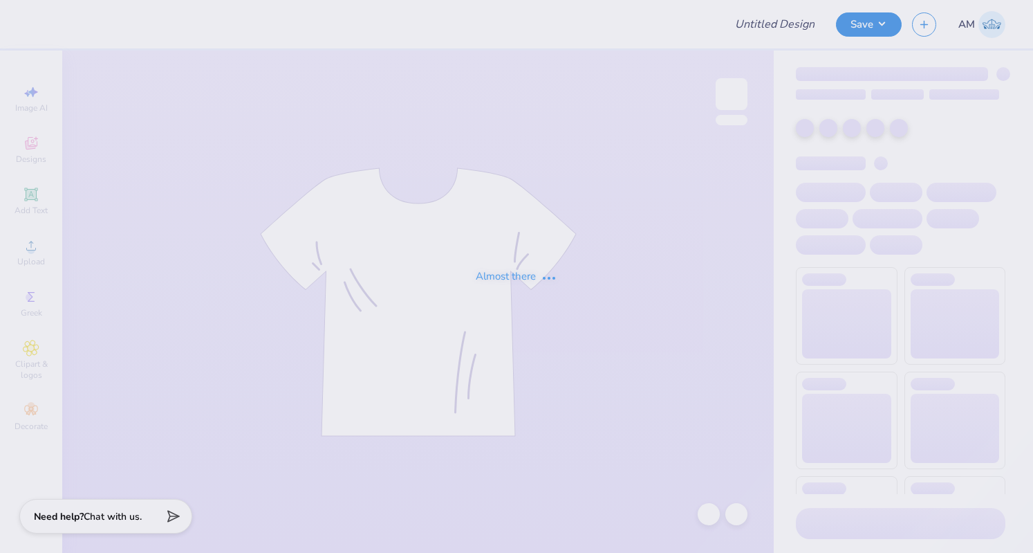
type input "dg gameday shorts 1"
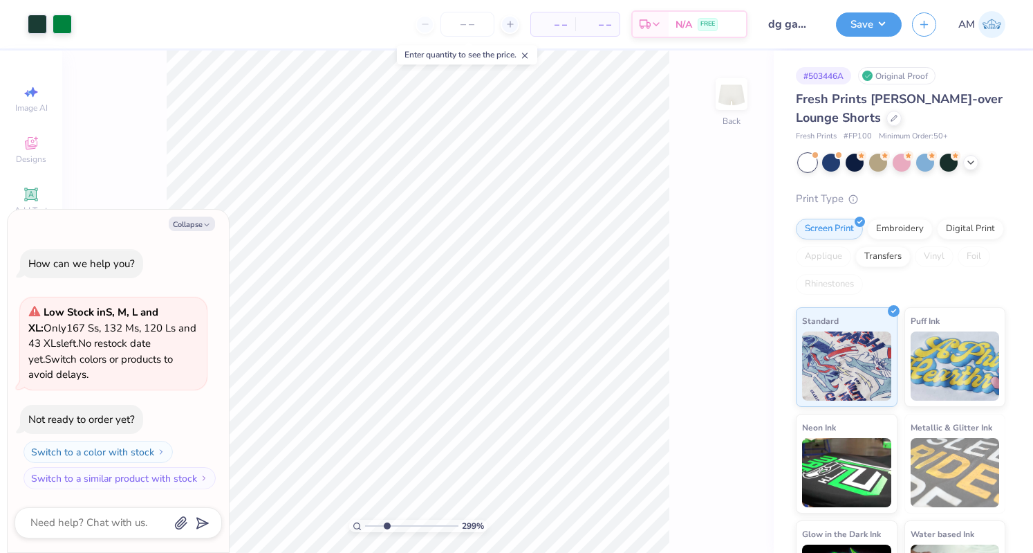
type input "3.02063911849454"
click at [187, 226] on button "Collapse" at bounding box center [192, 223] width 46 height 15
type textarea "x"
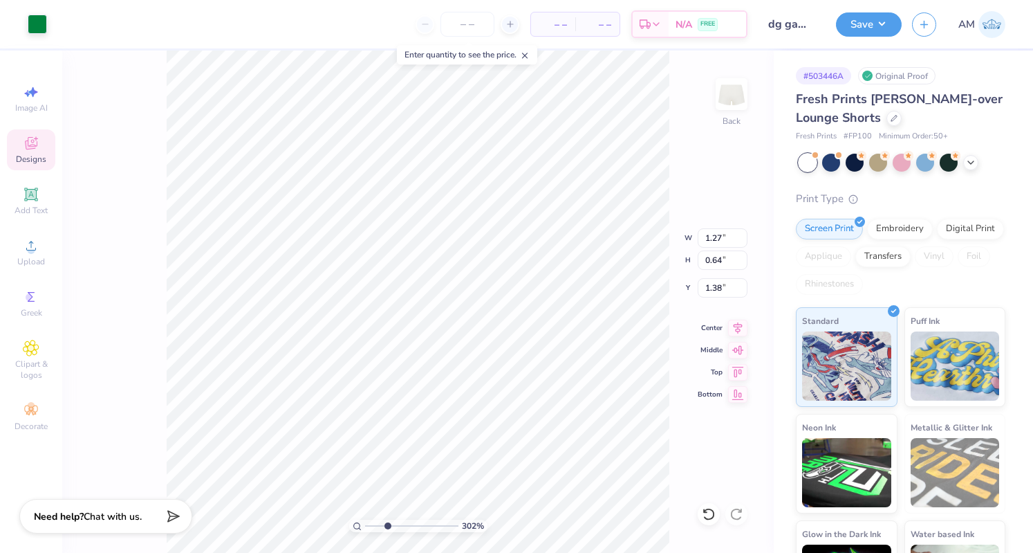
type input "3.02063911849454"
type input "1.27"
type input "0.64"
type input "1.38"
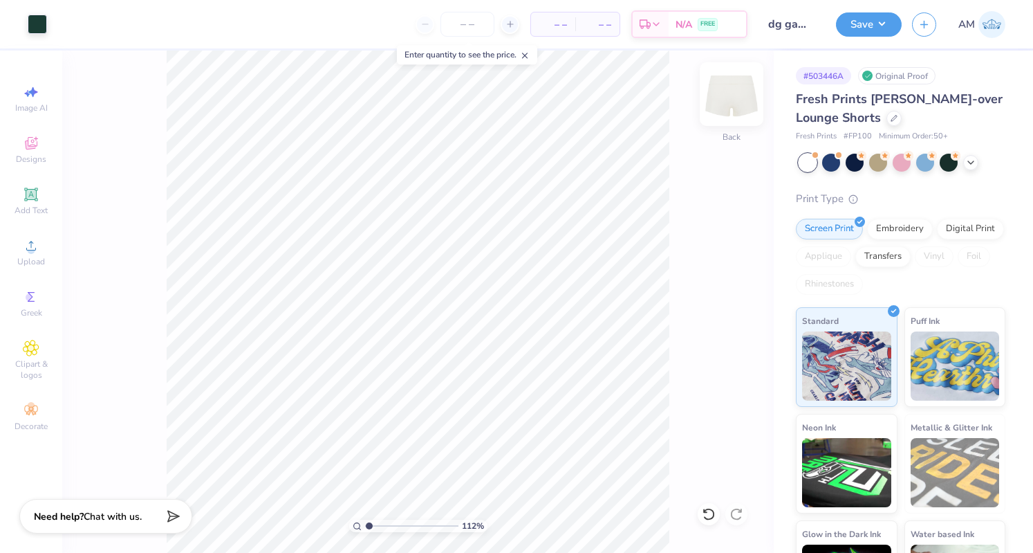
click at [740, 89] on img at bounding box center [731, 93] width 55 height 55
click at [38, 214] on span "Add Text" at bounding box center [31, 210] width 33 height 11
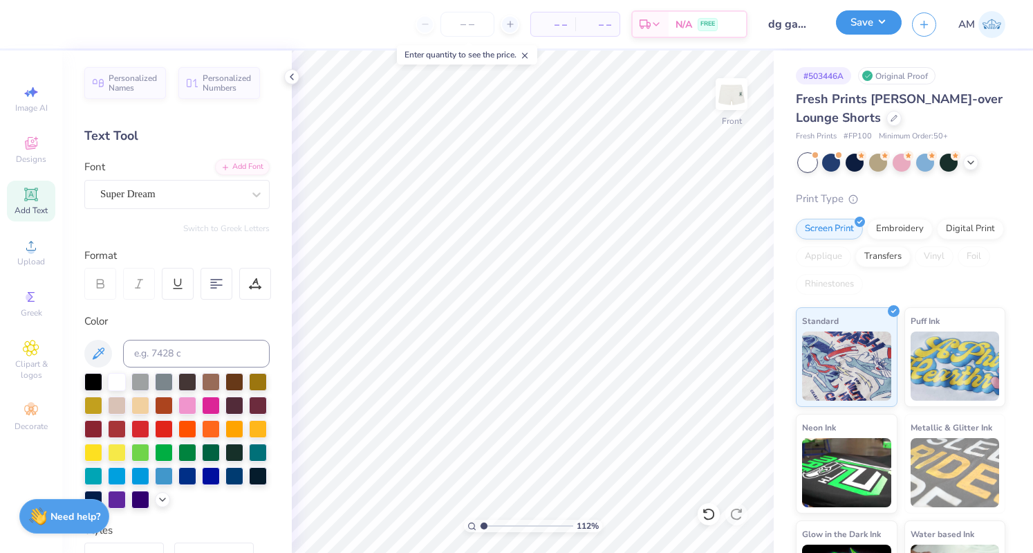
click at [884, 20] on button "Save" at bounding box center [869, 22] width 66 height 24
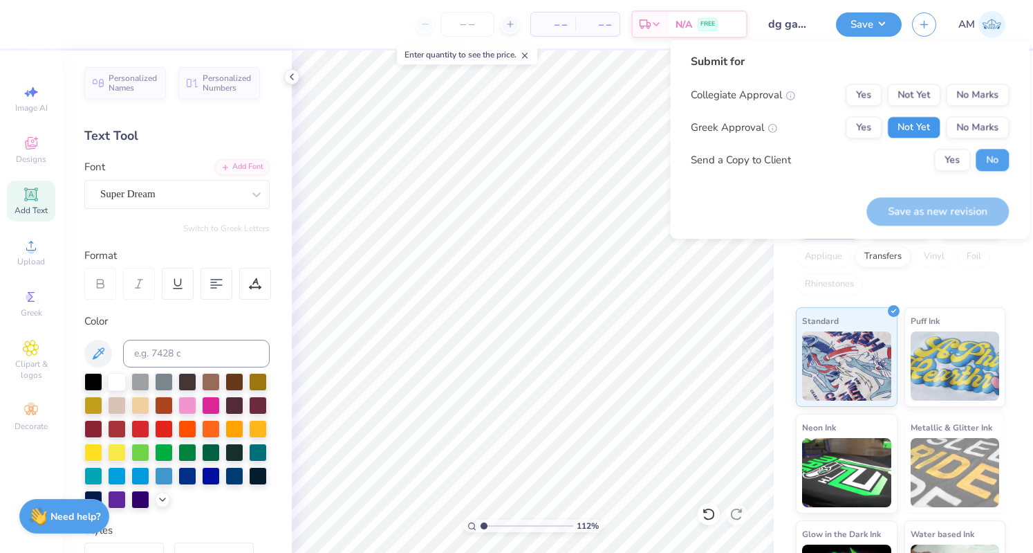
click at [894, 127] on button "Not Yet" at bounding box center [913, 127] width 53 height 22
click at [953, 96] on button "No Marks" at bounding box center [977, 95] width 63 height 22
click at [929, 205] on button "Save as new revision" at bounding box center [938, 211] width 142 height 28
type input "1.12259070399217"
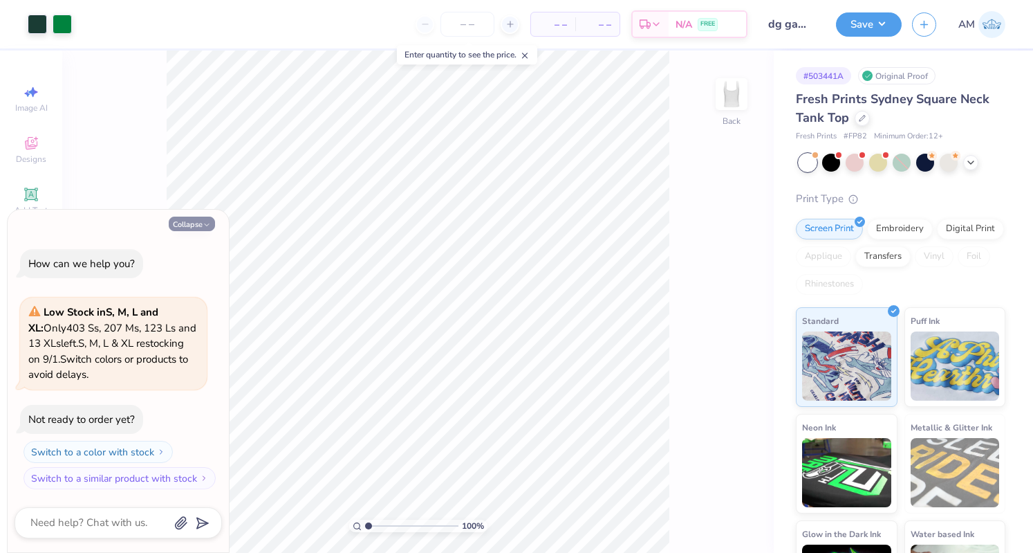
click at [203, 226] on icon "button" at bounding box center [207, 225] width 8 height 8
type textarea "x"
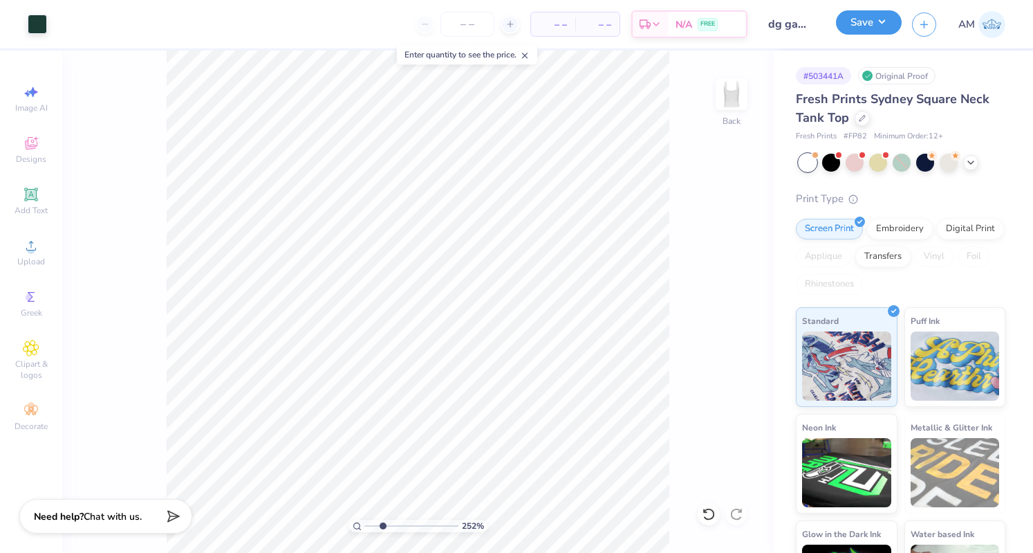
click at [881, 30] on button "Save" at bounding box center [869, 22] width 66 height 24
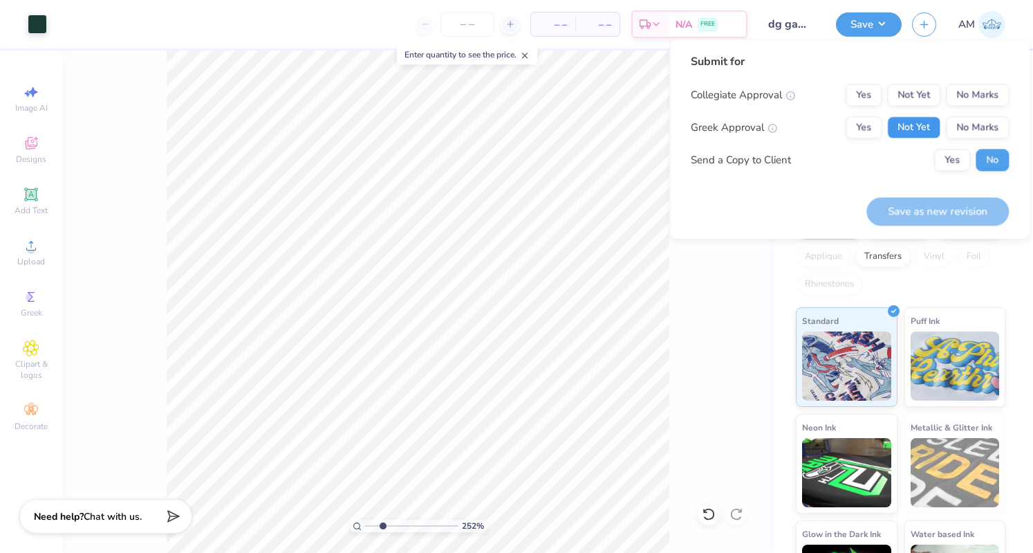
click at [921, 122] on button "Not Yet" at bounding box center [913, 127] width 53 height 22
click at [993, 89] on button "No Marks" at bounding box center [977, 95] width 63 height 22
click at [961, 206] on button "Save as new revision" at bounding box center [938, 211] width 142 height 28
type input "2.51952321314165"
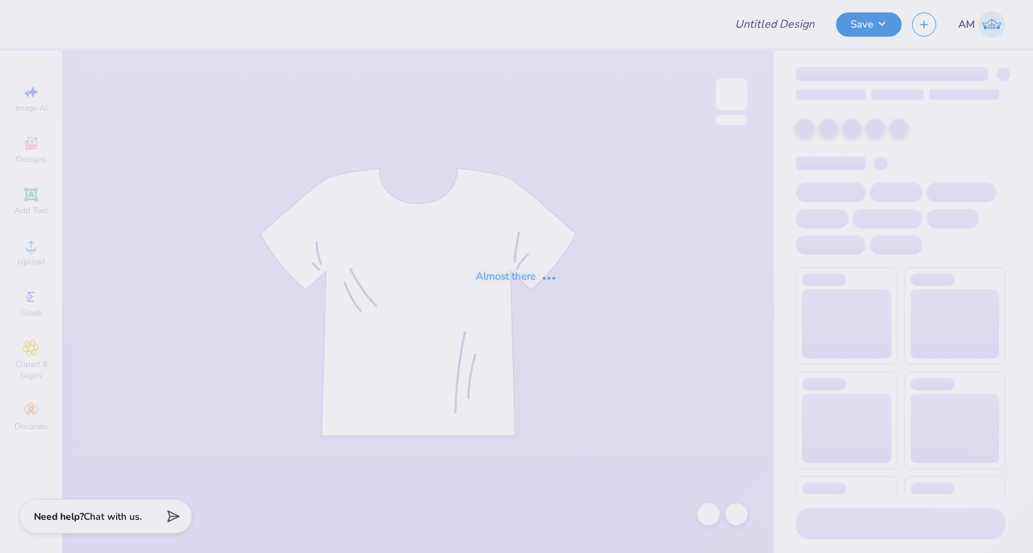
type input "dg gameday tee 2"
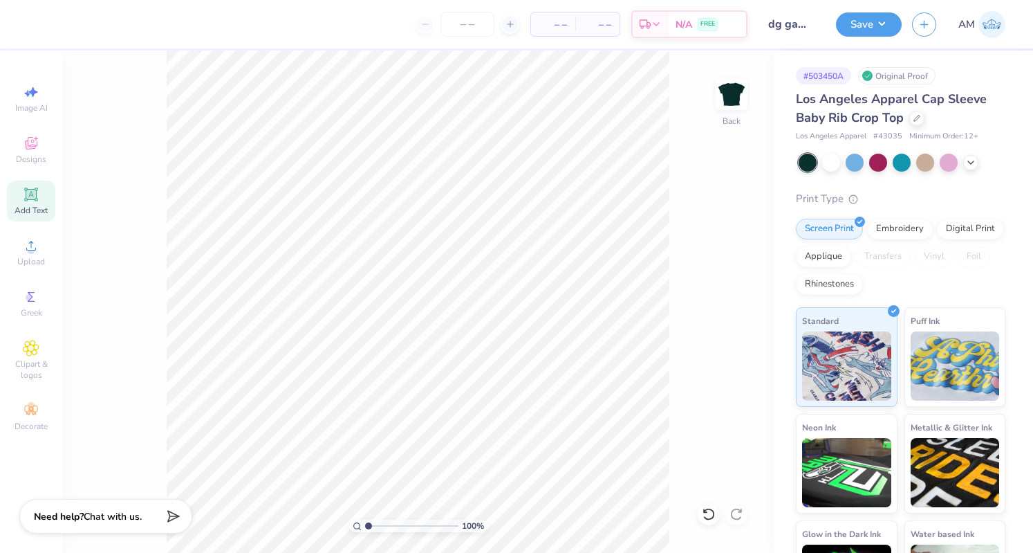
click at [42, 190] on div "Add Text" at bounding box center [31, 201] width 48 height 41
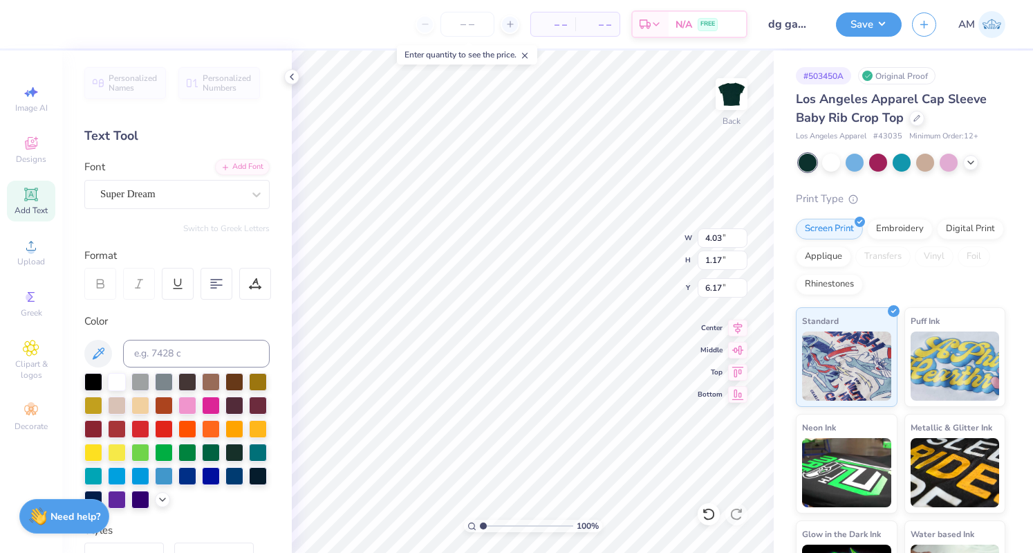
scroll to position [11, 1]
type textarea "GO"
click at [187, 204] on div "Super Dream" at bounding box center [176, 194] width 185 height 29
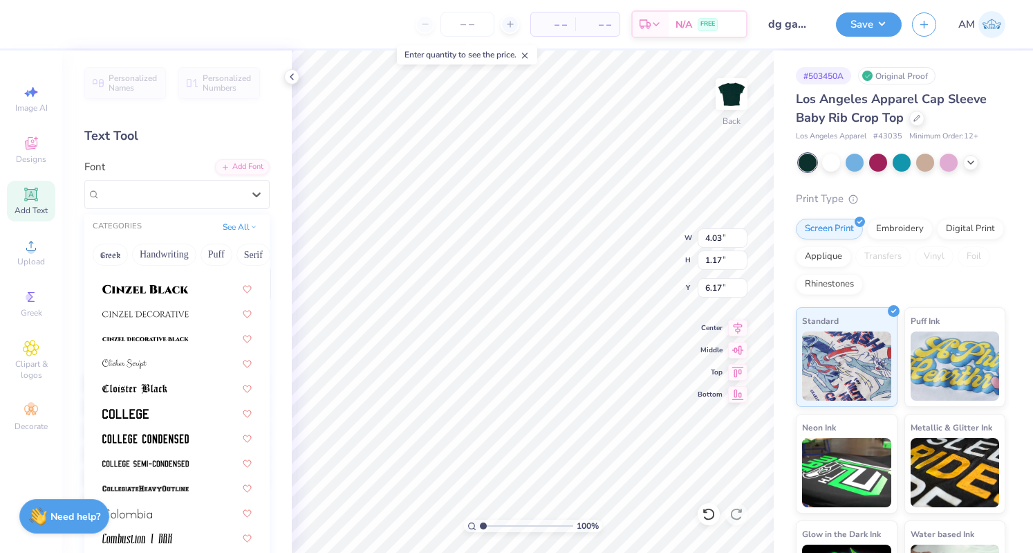
scroll to position [1793, 0]
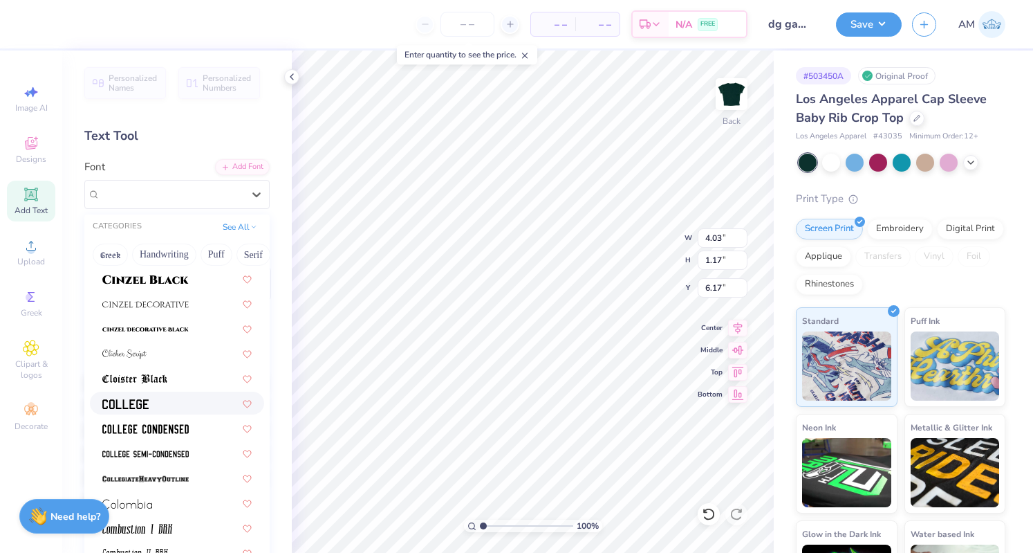
click at [194, 409] on div at bounding box center [176, 403] width 149 height 15
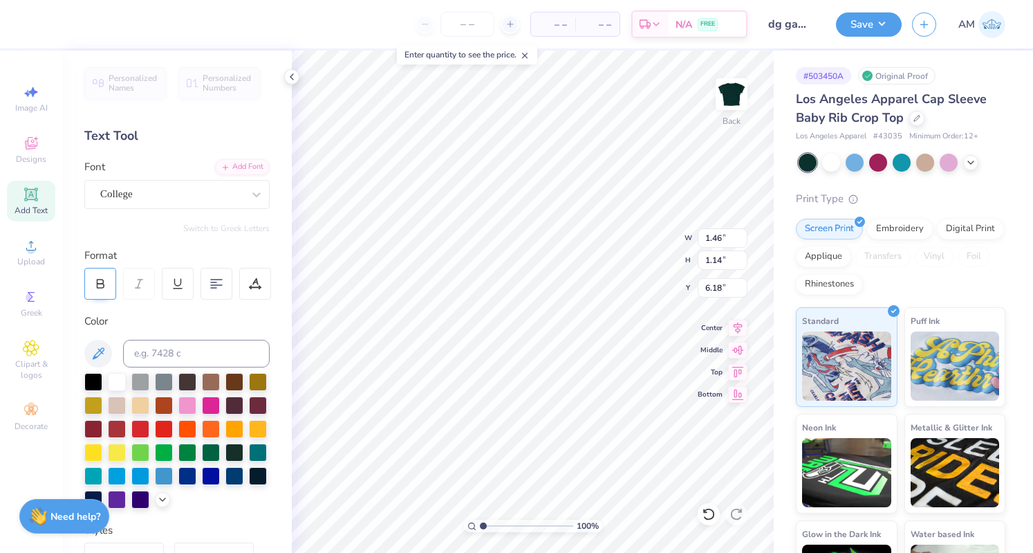
click at [103, 284] on icon at bounding box center [101, 286] width 7 height 4
type input "1.53"
type input "1.31"
type input "3.19"
type input "2.38"
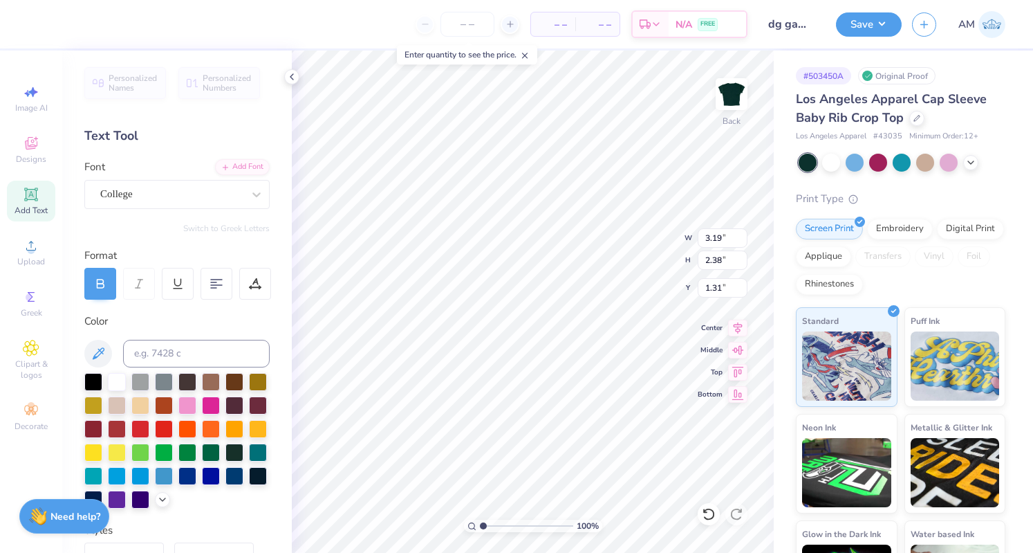
type input "1.57"
type input "6.04"
type textarea "Green"
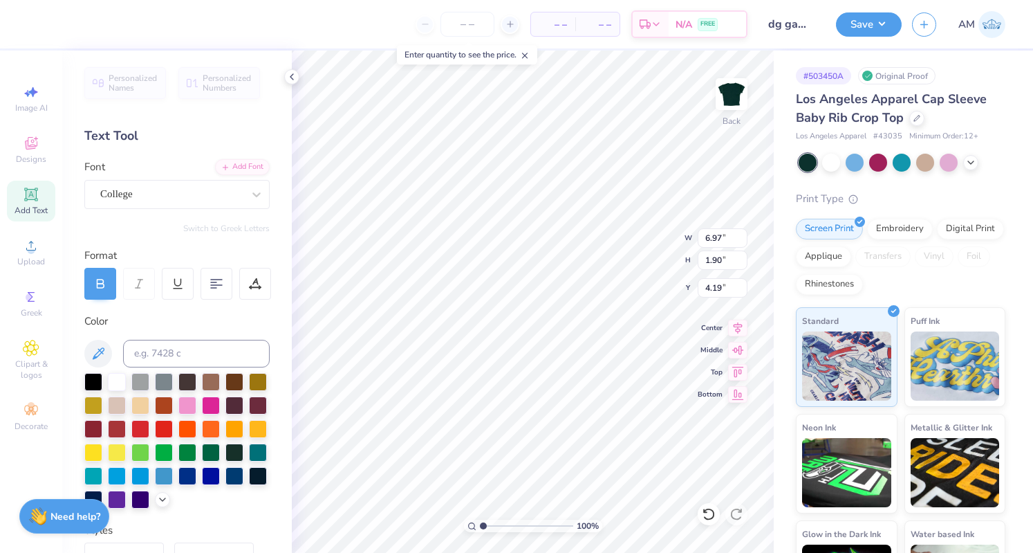
type input "4.19"
type textarea "go"
type input "3.97"
type input "2.03"
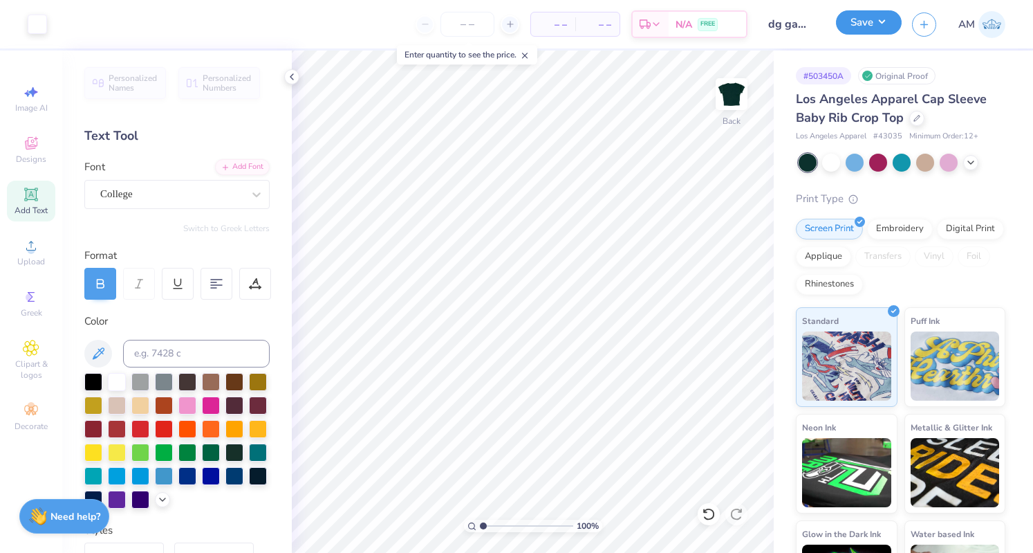
click at [882, 12] on button "Save" at bounding box center [869, 22] width 66 height 24
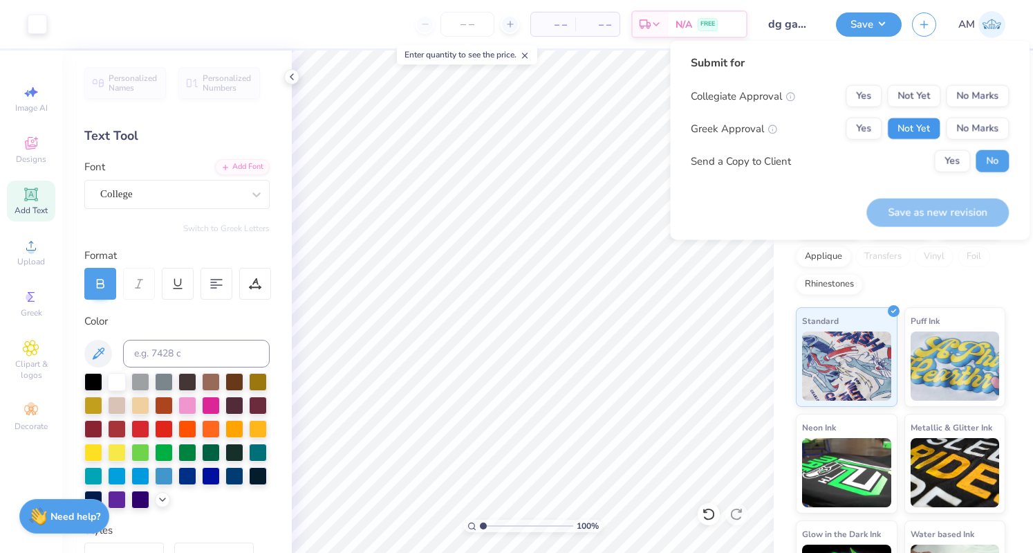
click at [912, 125] on button "Not Yet" at bounding box center [913, 129] width 53 height 22
click at [986, 86] on button "No Marks" at bounding box center [977, 96] width 63 height 22
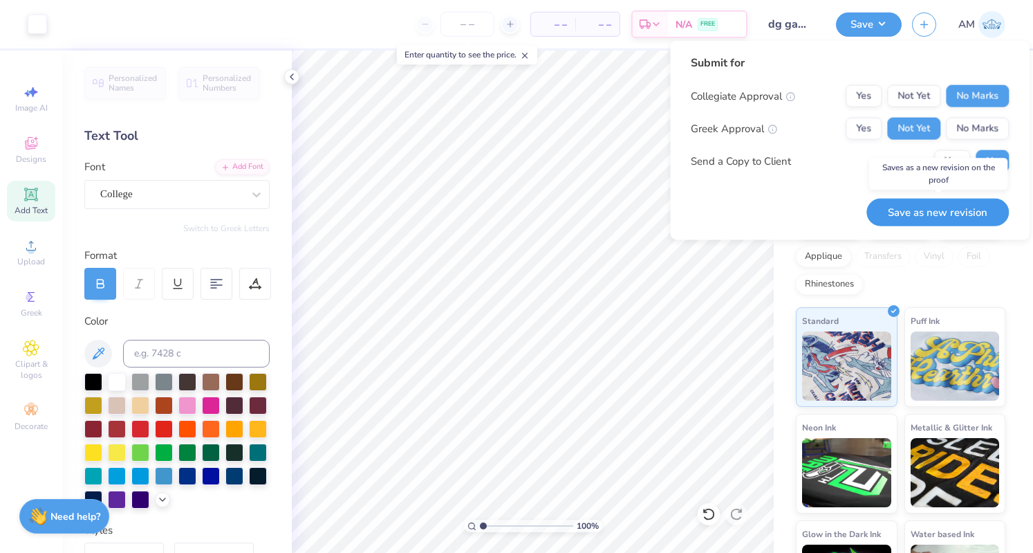
click at [959, 208] on button "Save as new revision" at bounding box center [938, 212] width 142 height 28
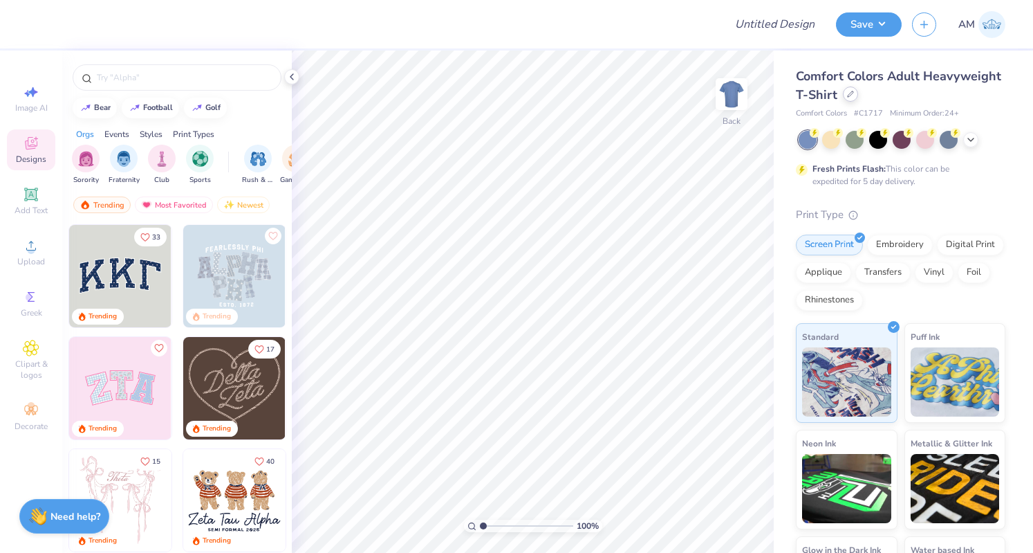
click at [858, 100] on div at bounding box center [850, 93] width 15 height 15
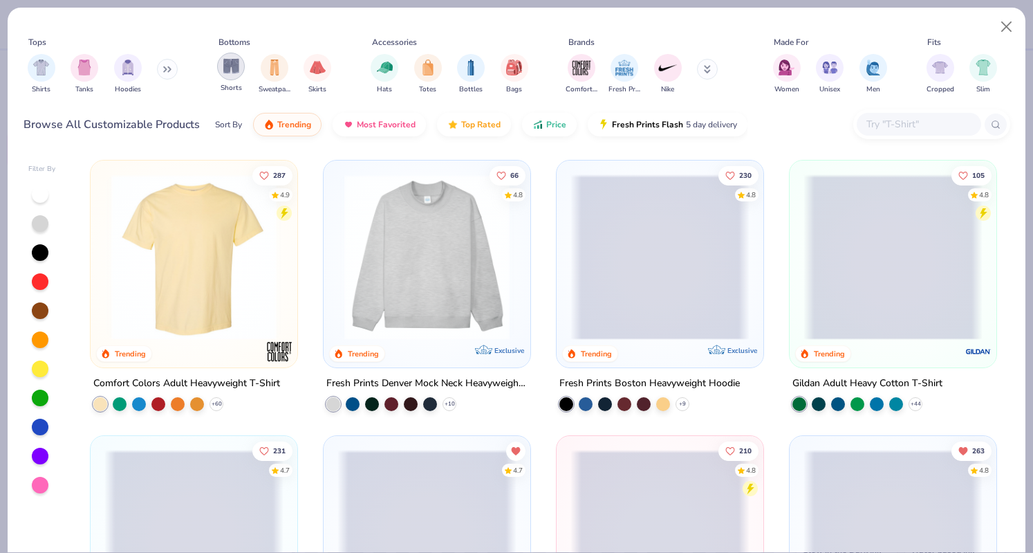
click at [237, 78] on div "filter for Shorts" at bounding box center [231, 67] width 28 height 28
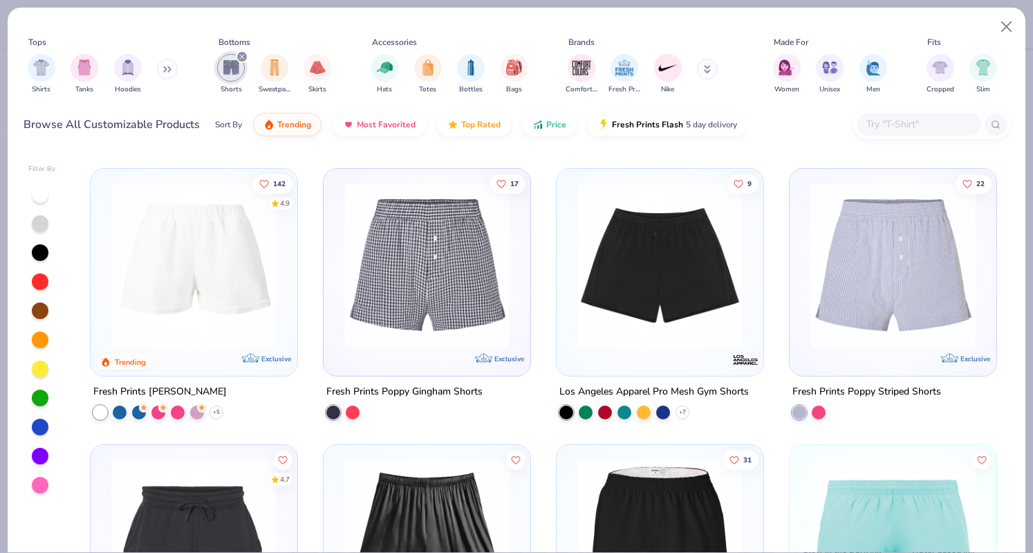
scroll to position [516, 0]
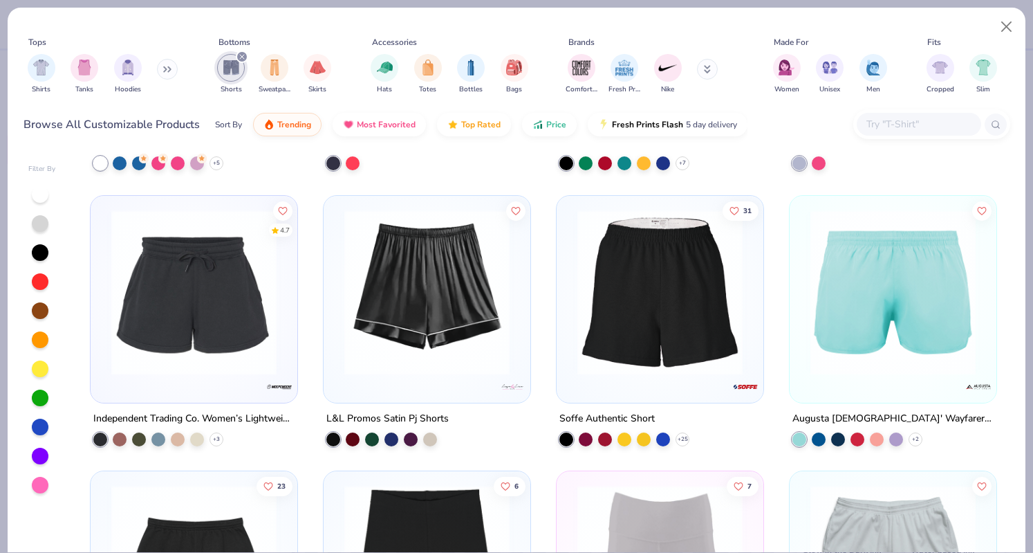
click at [681, 316] on img at bounding box center [660, 291] width 179 height 165
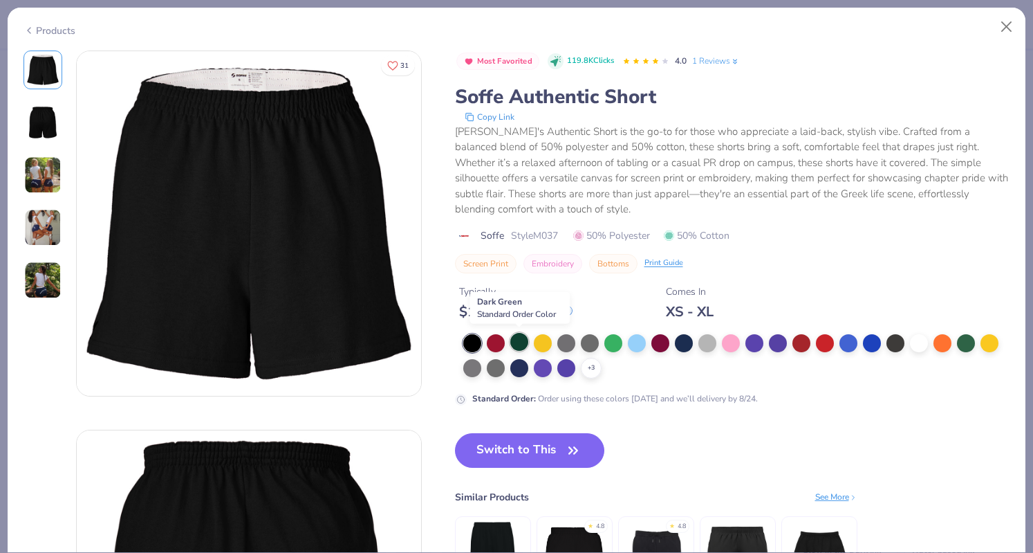
click at [524, 343] on div at bounding box center [519, 342] width 18 height 18
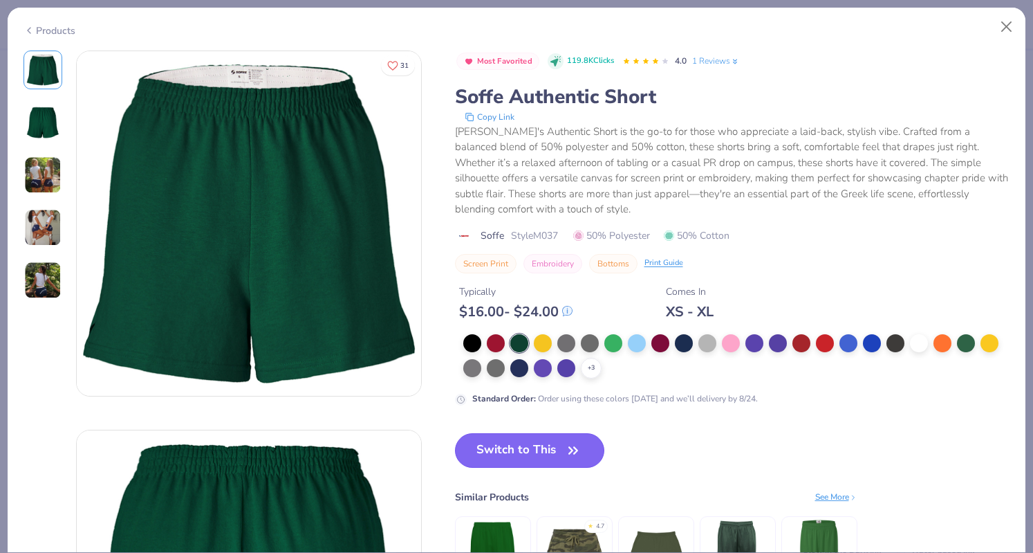
click at [556, 450] on button "Switch to This" at bounding box center [530, 450] width 150 height 35
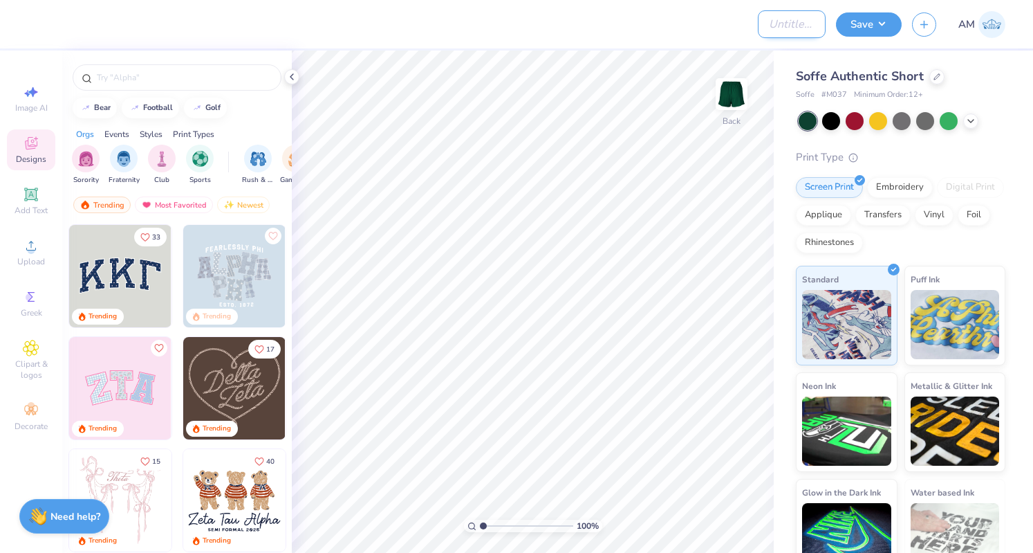
click at [761, 21] on input "Design Title" at bounding box center [792, 24] width 68 height 28
type input "dg gameday shorts green"
click at [40, 203] on div "Add Text" at bounding box center [31, 201] width 48 height 41
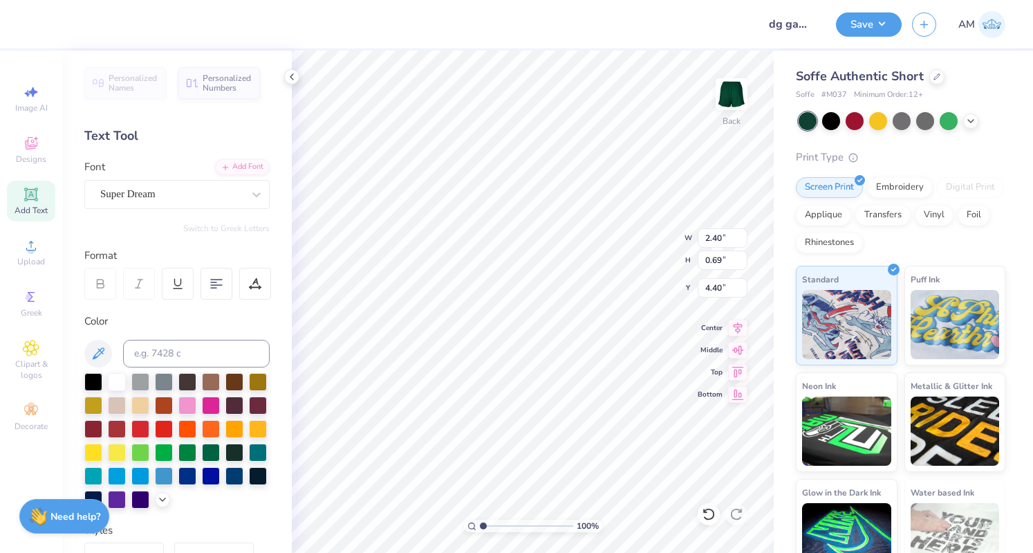
scroll to position [11, 1]
type textarea "DG"
type input "5.81"
click at [184, 199] on div "Super Dream" at bounding box center [171, 193] width 145 height 21
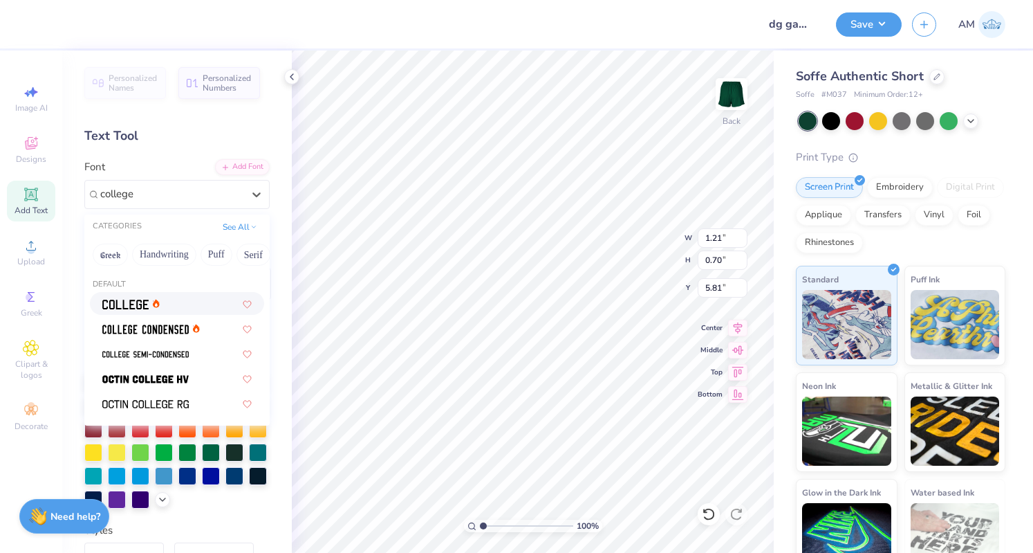
click at [173, 299] on div at bounding box center [176, 303] width 149 height 15
type input "college"
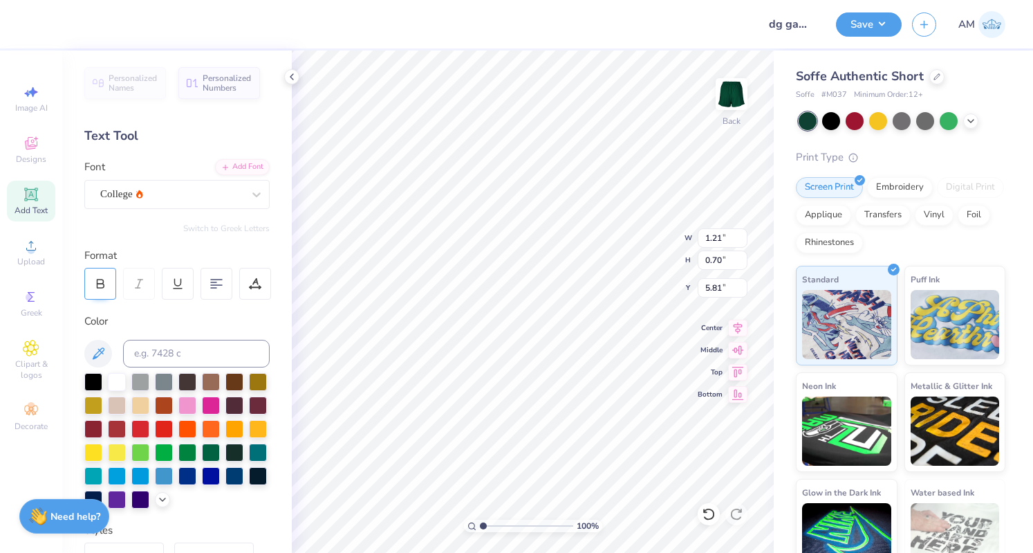
click at [97, 277] on icon at bounding box center [100, 283] width 12 height 12
type input "1.65"
type input "1.14"
type input "7.32"
type input "2.05"
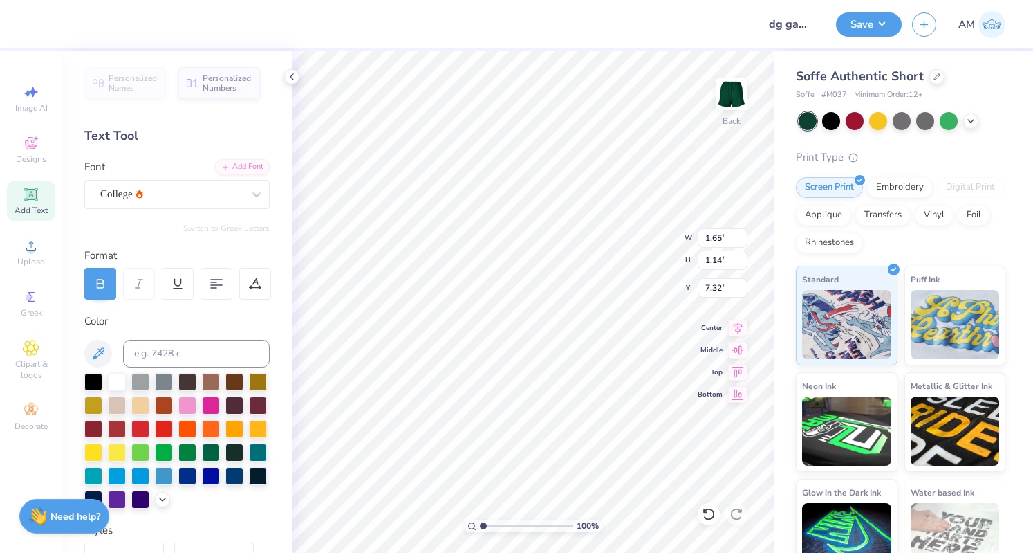
type input "1.42"
type input "7.04"
type input "6.81"
type input "2.23"
type input "1.55"
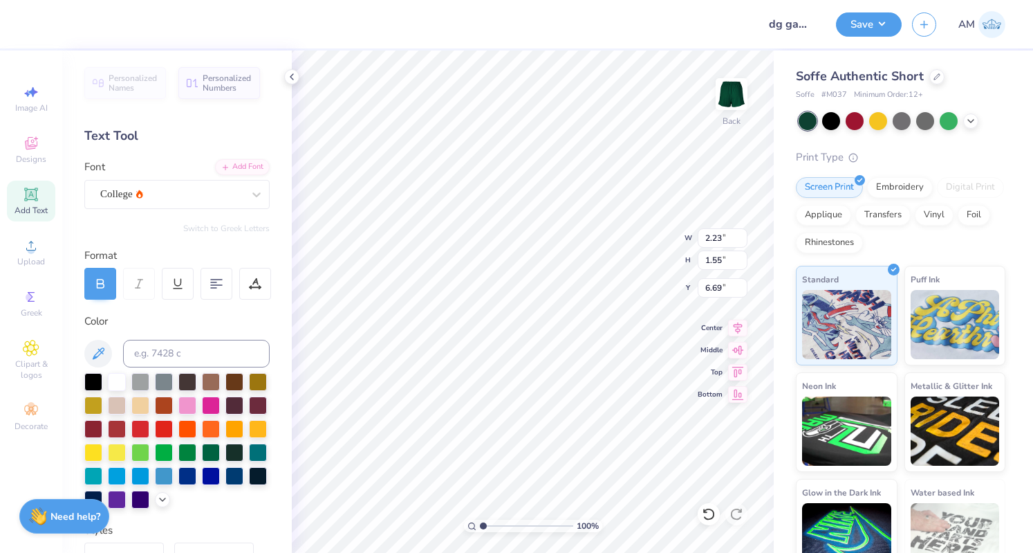
type input "6.69"
click at [866, 34] on div "Save" at bounding box center [869, 24] width 66 height 24
click at [867, 34] on button "Save" at bounding box center [869, 22] width 66 height 24
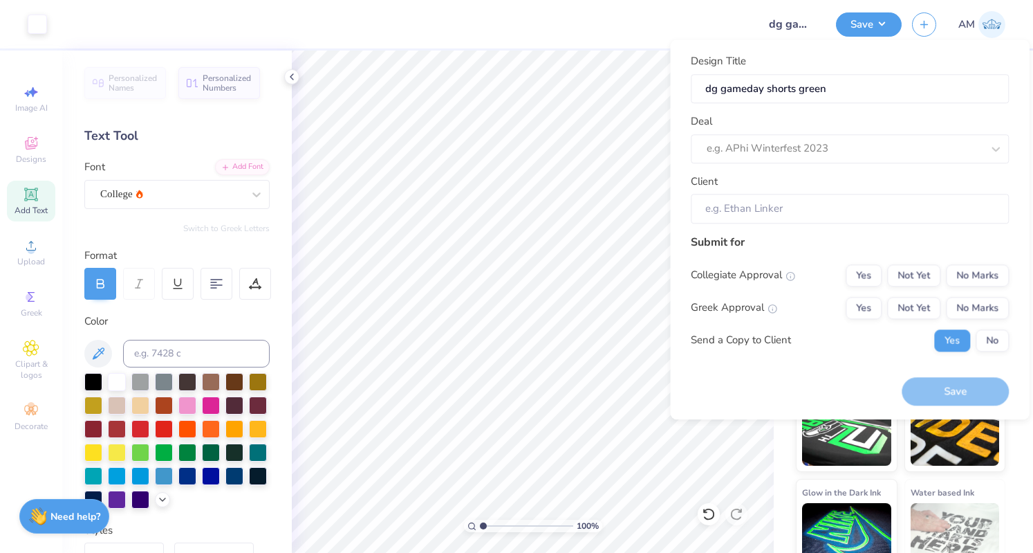
click at [983, 322] on div "Collegiate Approval Yes Not Yet No Marks Greek Approval Yes Not Yet No Marks Se…" at bounding box center [850, 307] width 318 height 87
click at [993, 335] on button "No" at bounding box center [992, 340] width 33 height 22
click at [936, 312] on button "Not Yet" at bounding box center [913, 308] width 53 height 22
click at [980, 266] on button "No Marks" at bounding box center [977, 275] width 63 height 22
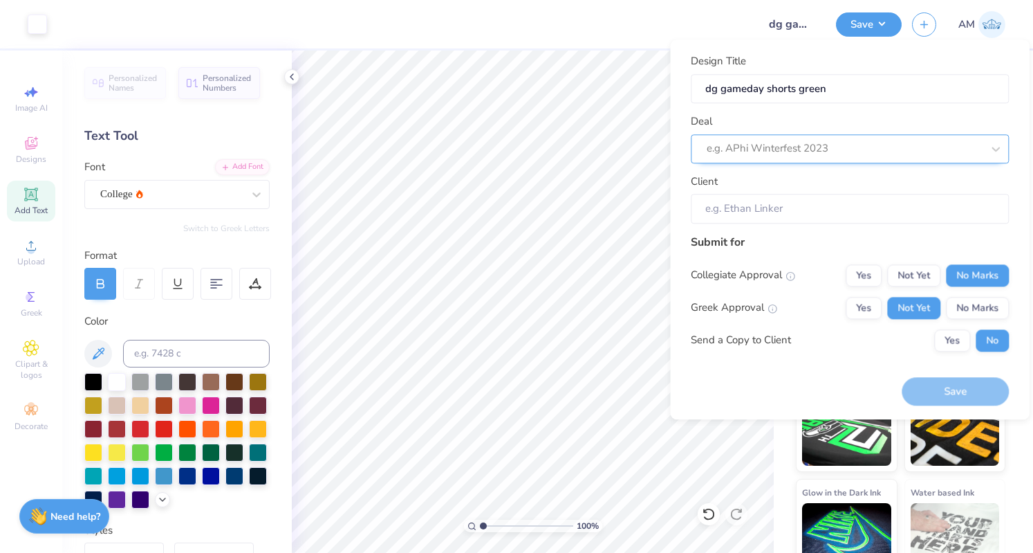
click at [745, 141] on div at bounding box center [844, 149] width 275 height 19
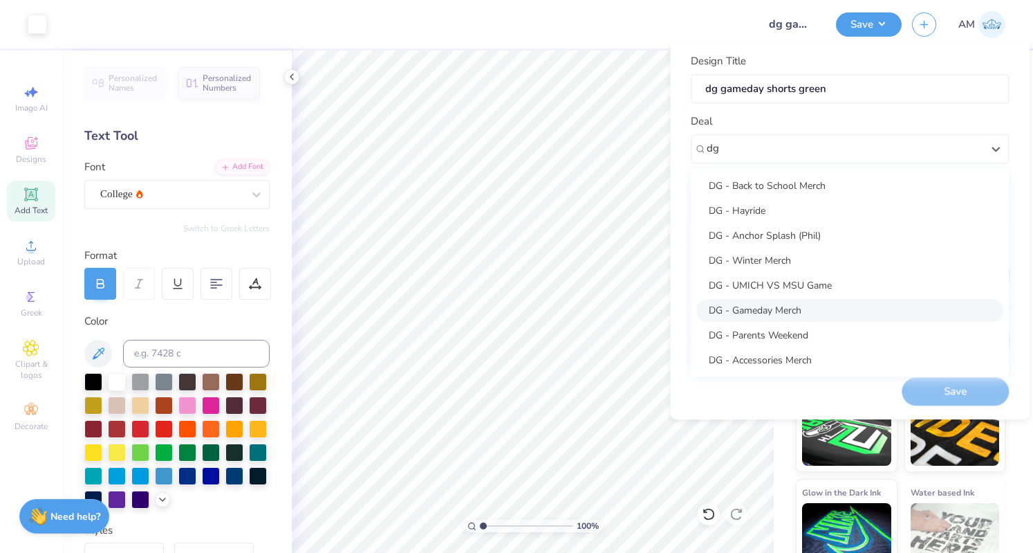
click at [775, 316] on div "DG - Gameday Merch" at bounding box center [849, 310] width 307 height 23
type input "dg"
type input "Julia Lang"
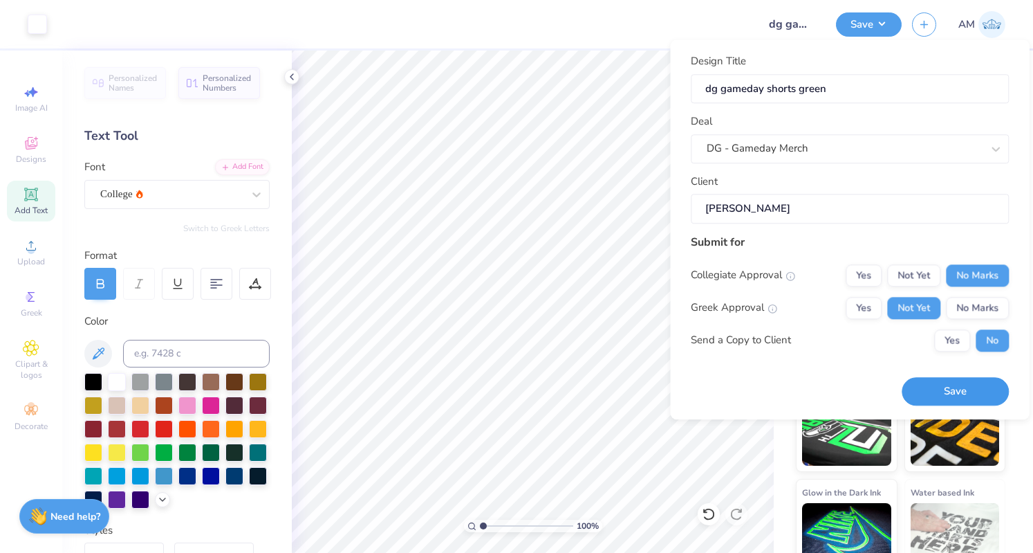
click at [941, 392] on button "Save" at bounding box center [955, 391] width 107 height 28
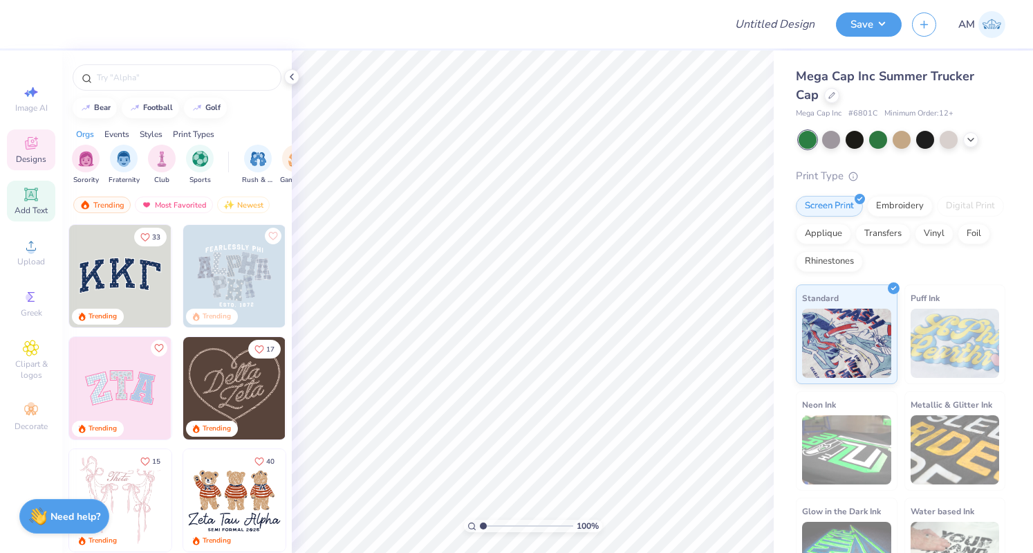
click at [39, 204] on div "Add Text" at bounding box center [31, 201] width 48 height 41
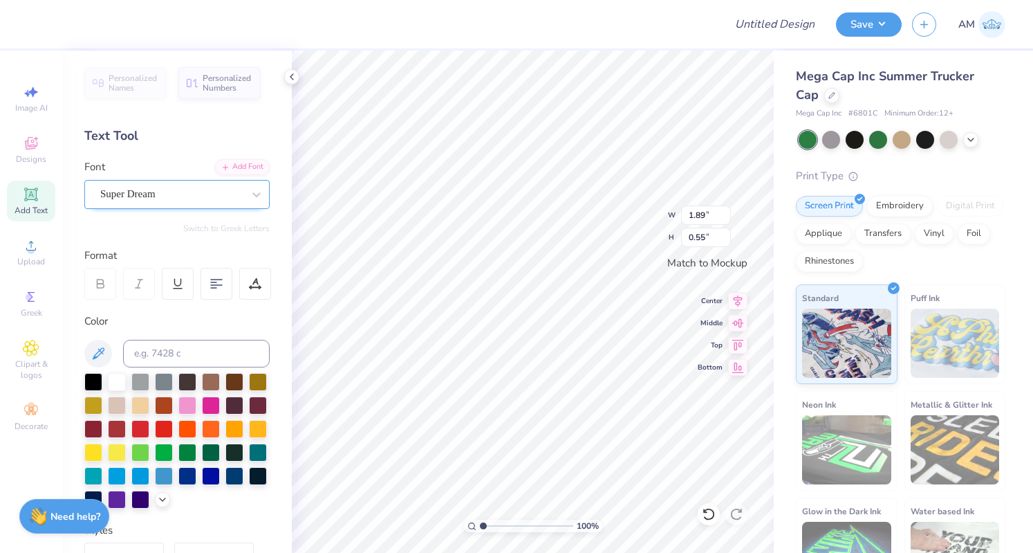
click at [205, 196] on div "Super Dream" at bounding box center [171, 193] width 145 height 21
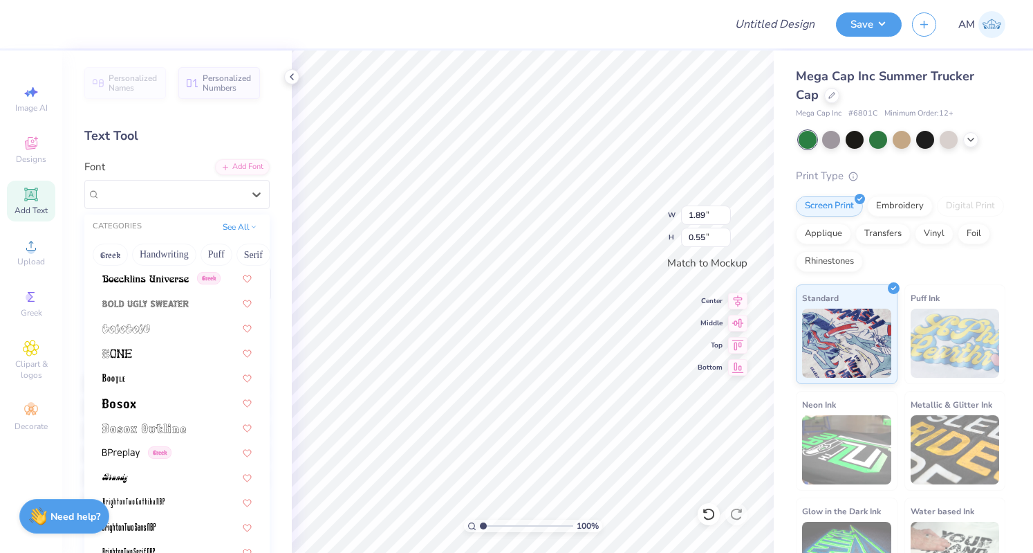
scroll to position [831, 0]
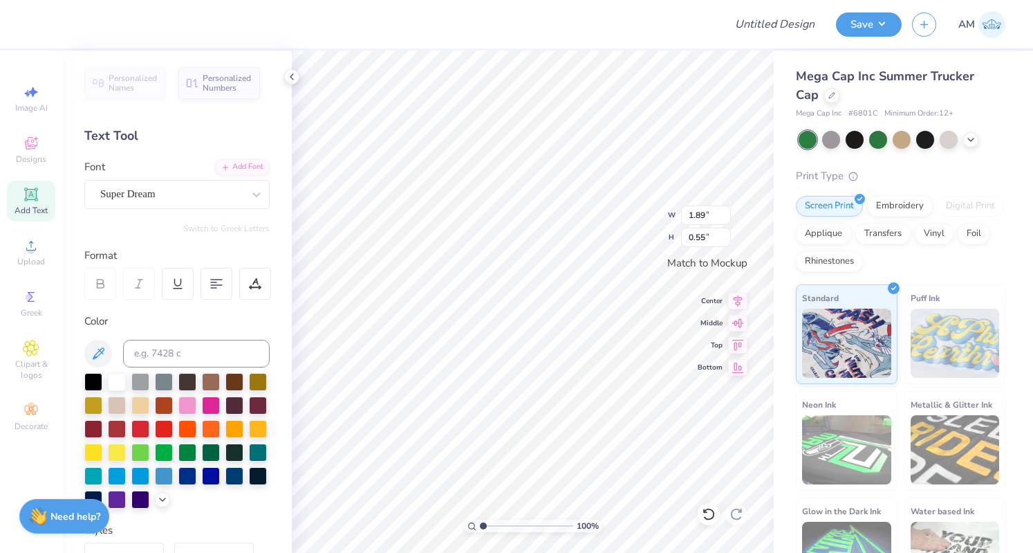
click at [261, 334] on div "Personalized Names Personalized Numbers Text Tool Add Font Font Super Dream Swi…" at bounding box center [177, 301] width 230 height 502
click at [158, 183] on div "Super Dream" at bounding box center [171, 193] width 145 height 21
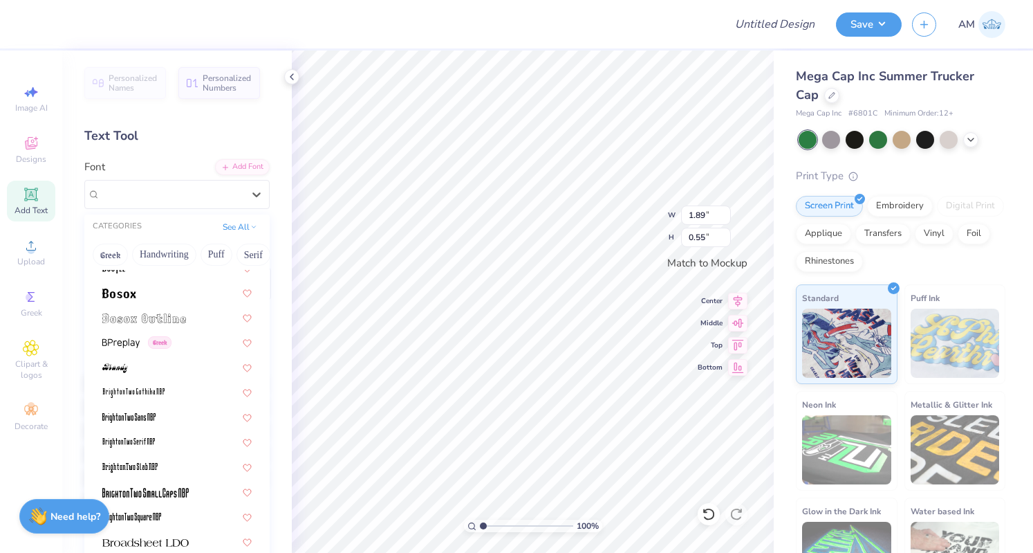
scroll to position [942, 0]
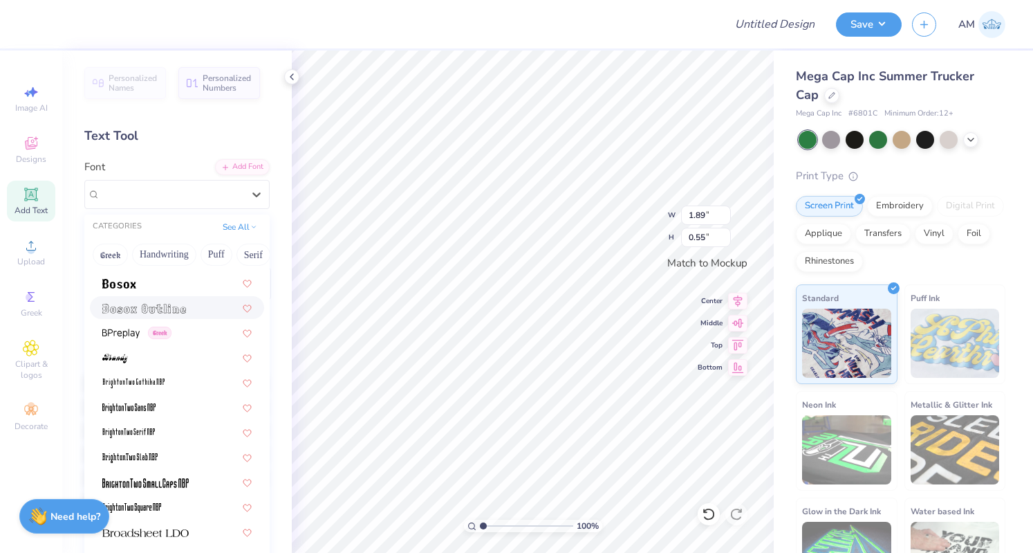
click at [182, 311] on img at bounding box center [144, 309] width 84 height 10
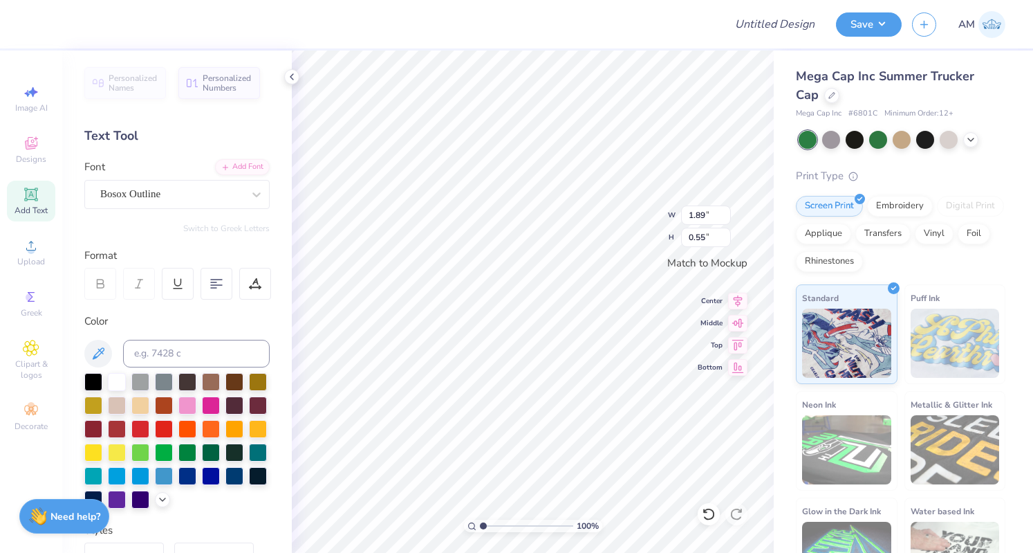
type input "1.53"
type input "0.47"
type textarea "MICHIGAN"
click at [225, 460] on div at bounding box center [234, 451] width 18 height 18
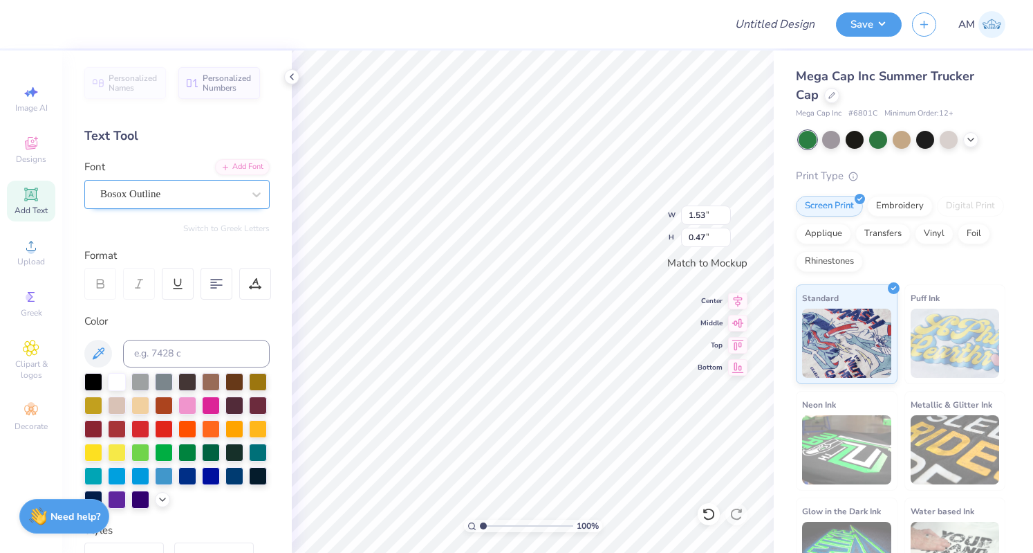
click at [223, 194] on div "Bosox Outline" at bounding box center [171, 193] width 145 height 21
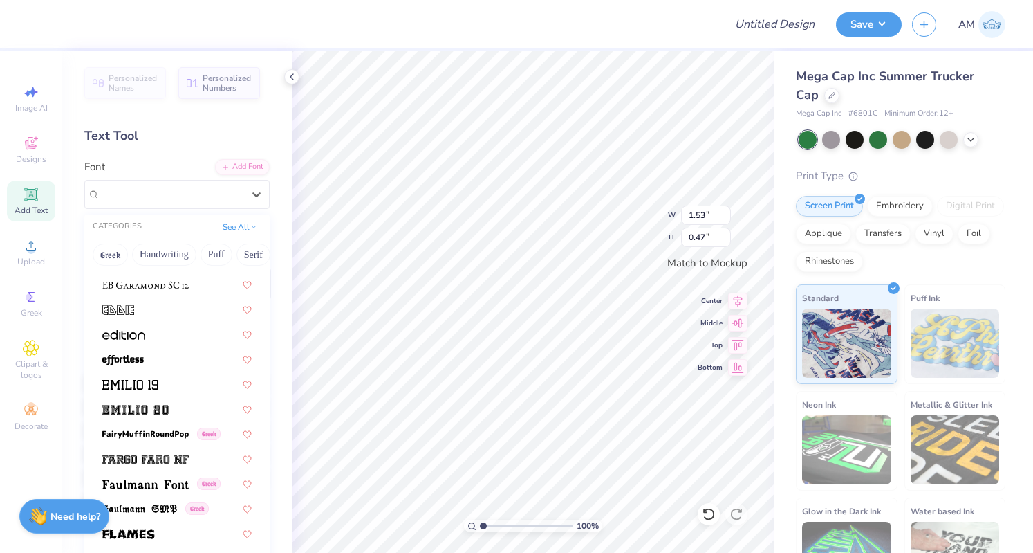
scroll to position [2731, 0]
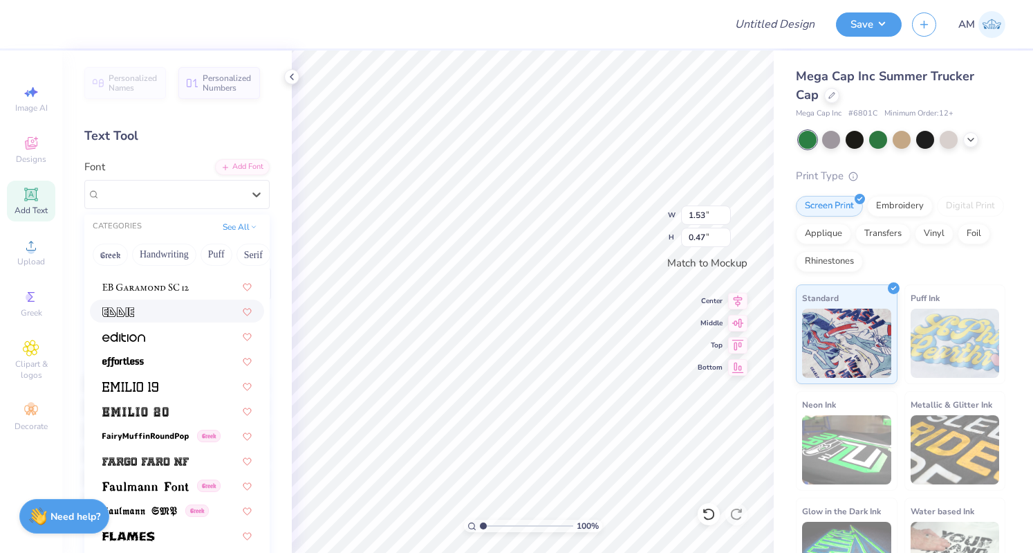
click at [173, 313] on div at bounding box center [176, 311] width 149 height 15
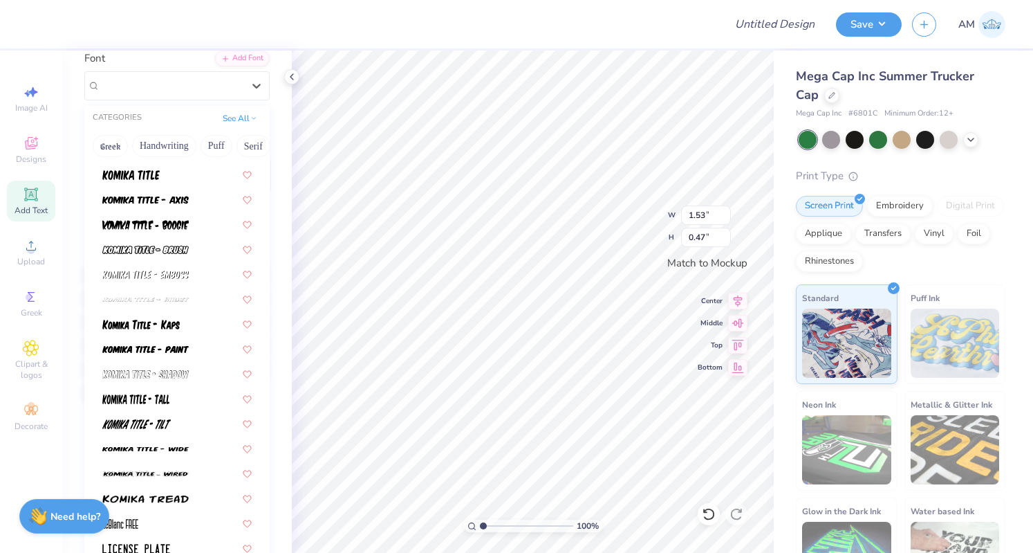
scroll to position [4227, 0]
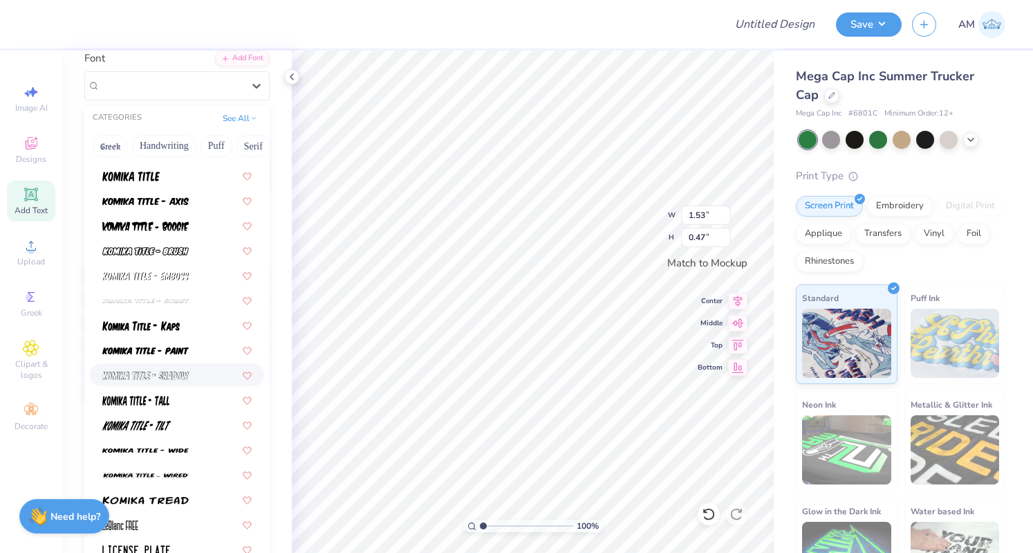
click at [156, 385] on div at bounding box center [177, 374] width 174 height 23
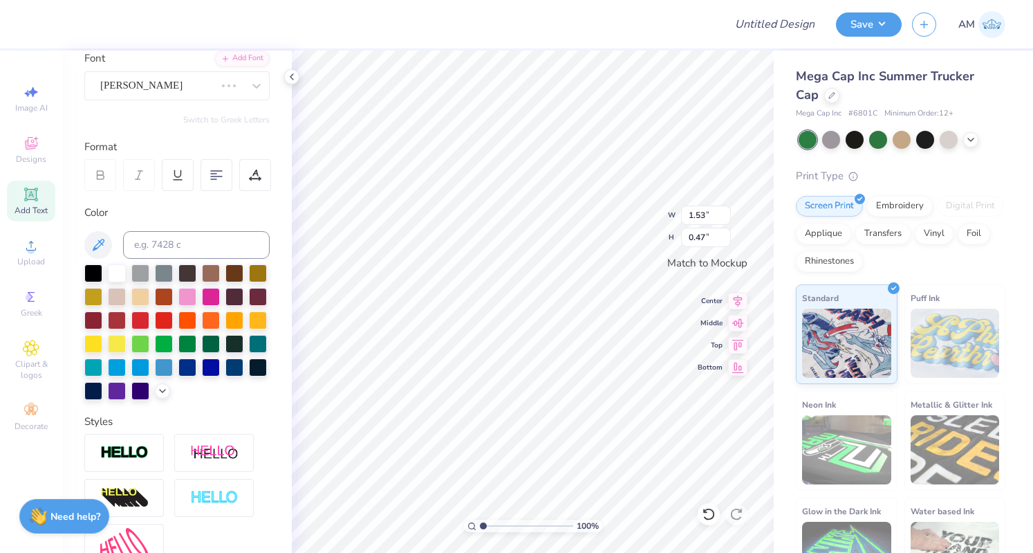
click at [264, 335] on div "Personalized Names Personalized Numbers Text Tool Add Font Font Eddie Switch to…" at bounding box center [177, 301] width 230 height 502
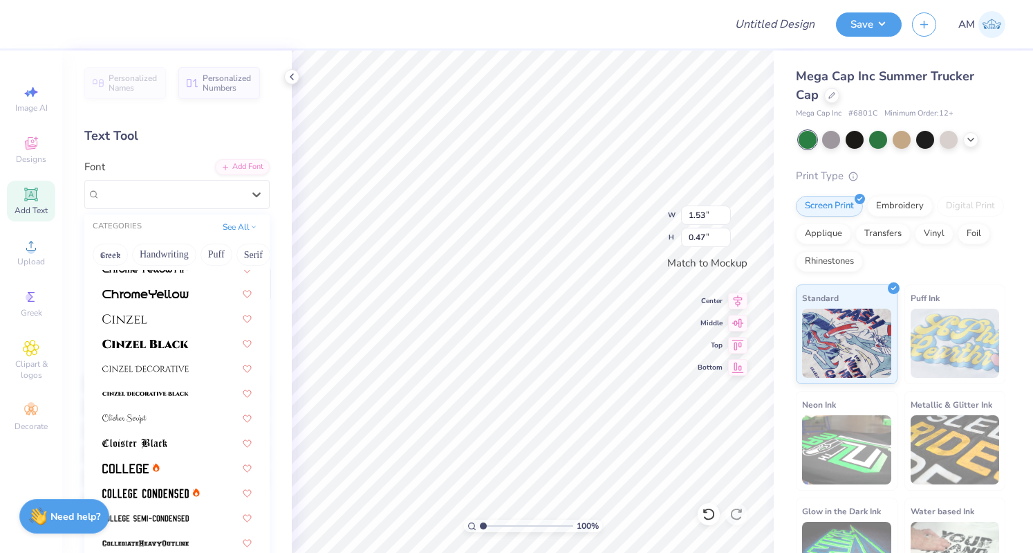
scroll to position [1661, 0]
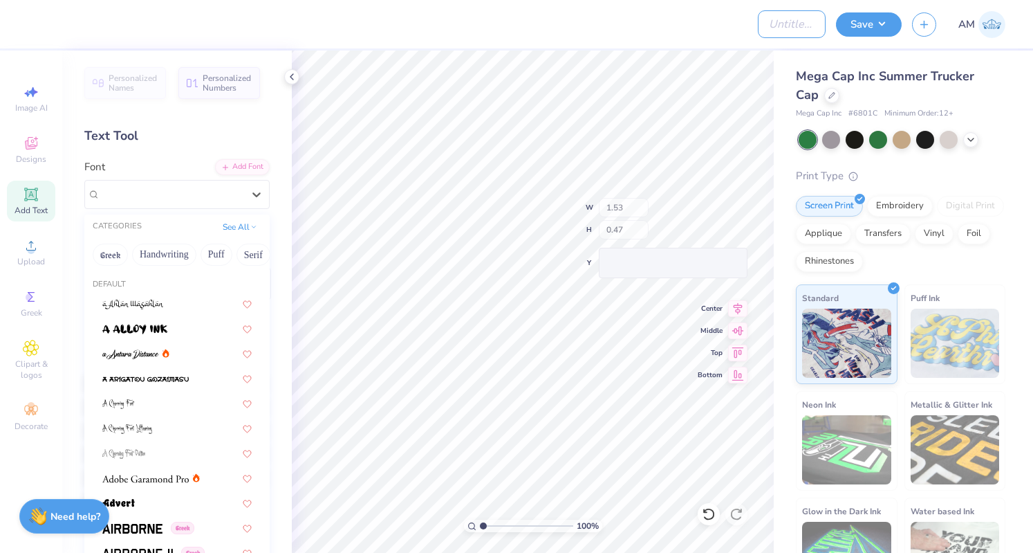
click at [776, 24] on input "Design Title" at bounding box center [792, 24] width 68 height 28
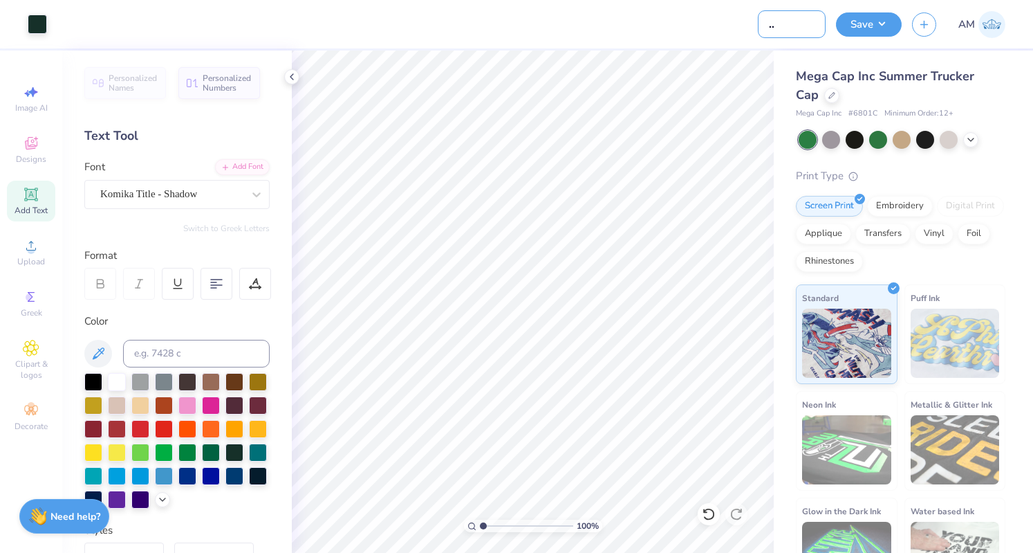
scroll to position [0, 37]
type input "dg gameday hat"
click at [878, 22] on button "Save" at bounding box center [869, 22] width 66 height 24
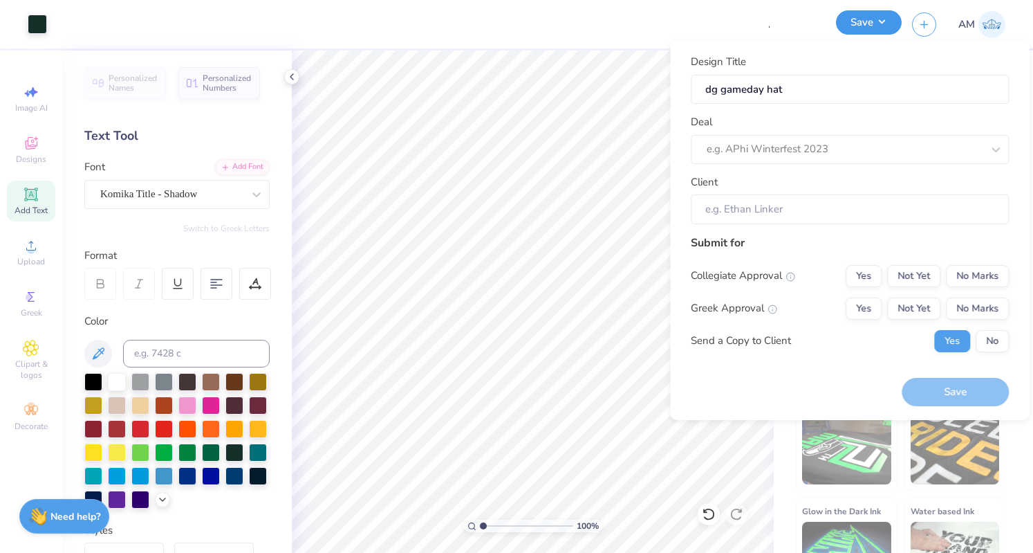
scroll to position [0, 0]
click at [999, 342] on button "No" at bounding box center [992, 341] width 33 height 22
click at [924, 307] on button "Not Yet" at bounding box center [913, 308] width 53 height 22
click at [982, 287] on div "Collegiate Approval Yes Not Yet No Marks Greek Approval Yes Not Yet No Marks Se…" at bounding box center [850, 308] width 318 height 87
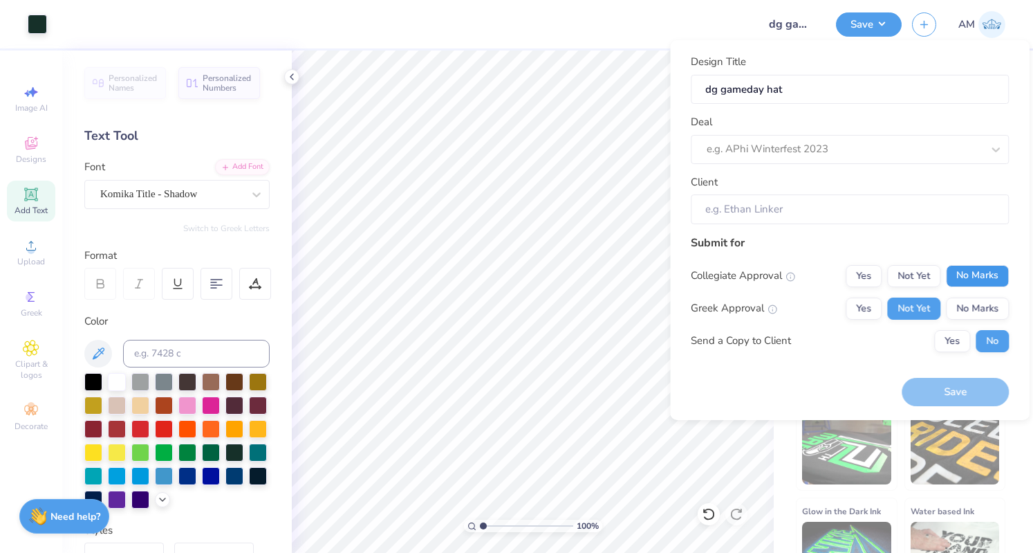
click at [968, 269] on button "No Marks" at bounding box center [977, 276] width 63 height 22
click at [788, 145] on div at bounding box center [831, 149] width 248 height 19
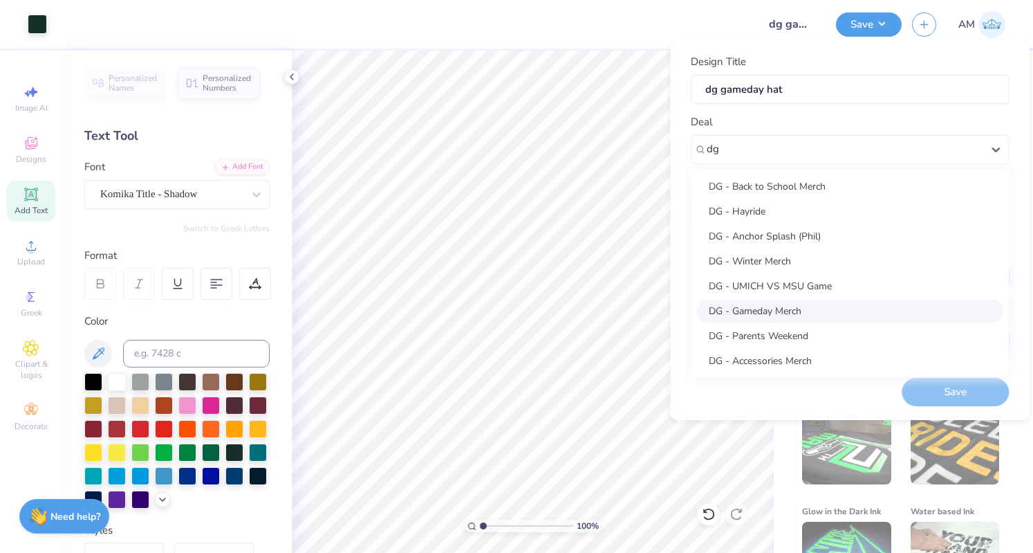
click at [782, 317] on div "DG - Gameday Merch" at bounding box center [849, 310] width 307 height 23
type input "dg"
type input "Julia Lang"
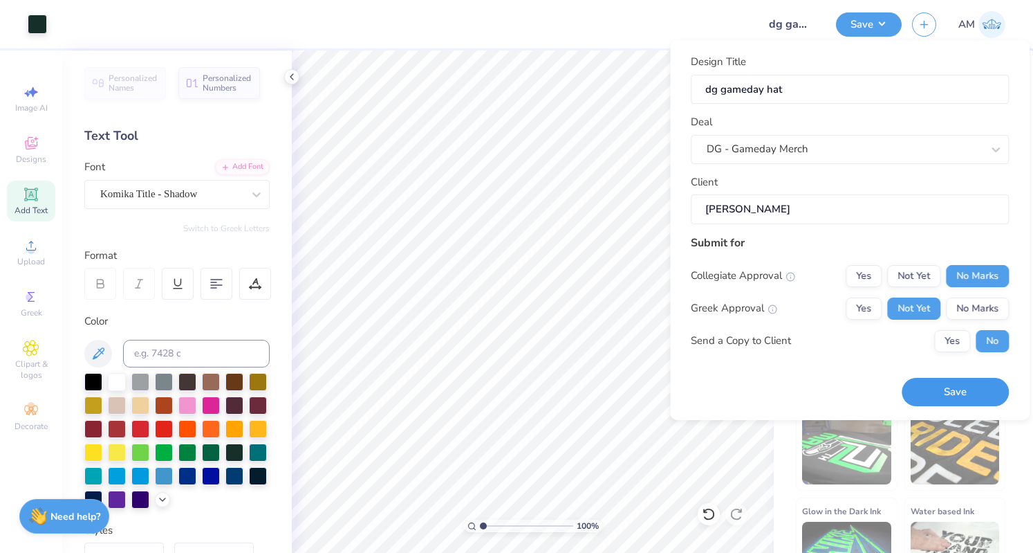
click at [932, 382] on button "Save" at bounding box center [955, 392] width 107 height 28
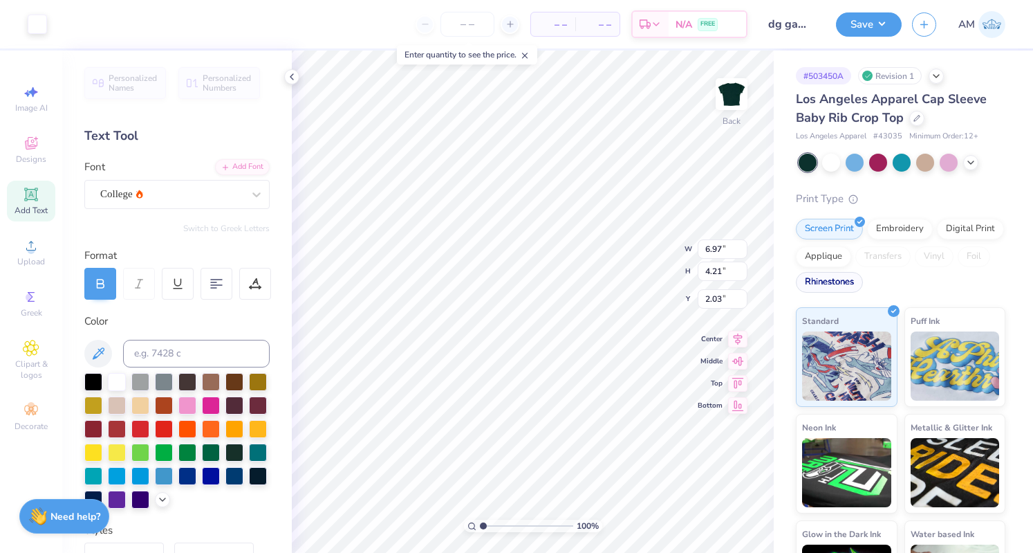
click at [863, 286] on div "Rhinestones" at bounding box center [829, 282] width 67 height 21
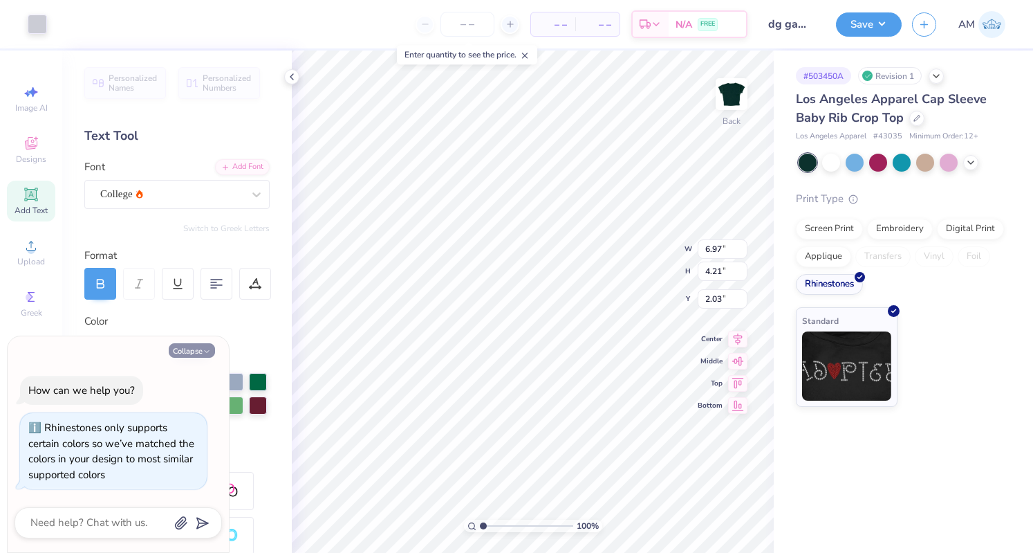
click at [200, 349] on button "Collapse" at bounding box center [192, 350] width 46 height 15
type textarea "x"
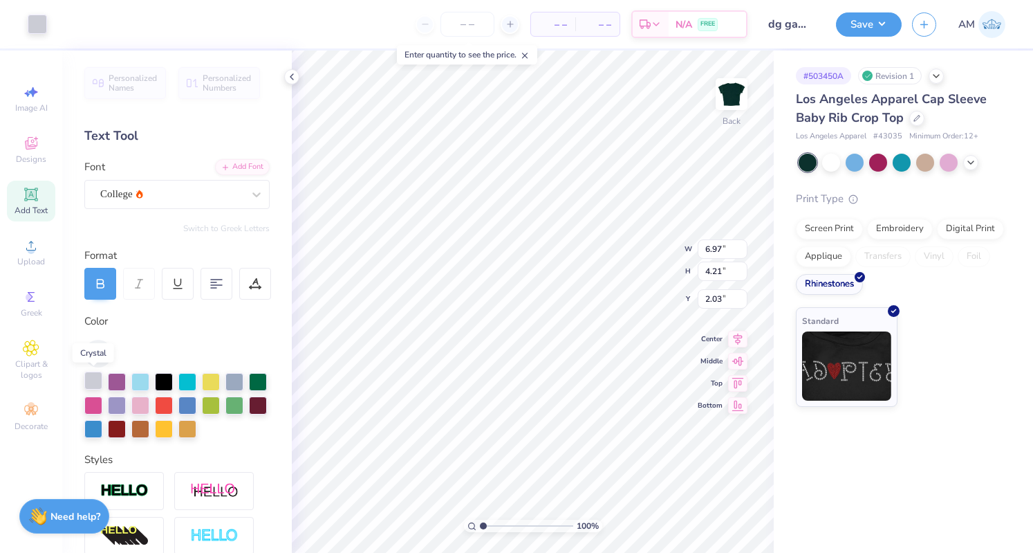
click at [95, 376] on div at bounding box center [93, 380] width 18 height 18
type input "6.93"
click at [629, 230] on div "100 % Back W 6.93 6.93 " H 4.21 4.21 " Y 2.03 2.03 " Center Middle Top Bottom" at bounding box center [533, 301] width 482 height 502
click at [882, 24] on button "Save" at bounding box center [869, 22] width 66 height 24
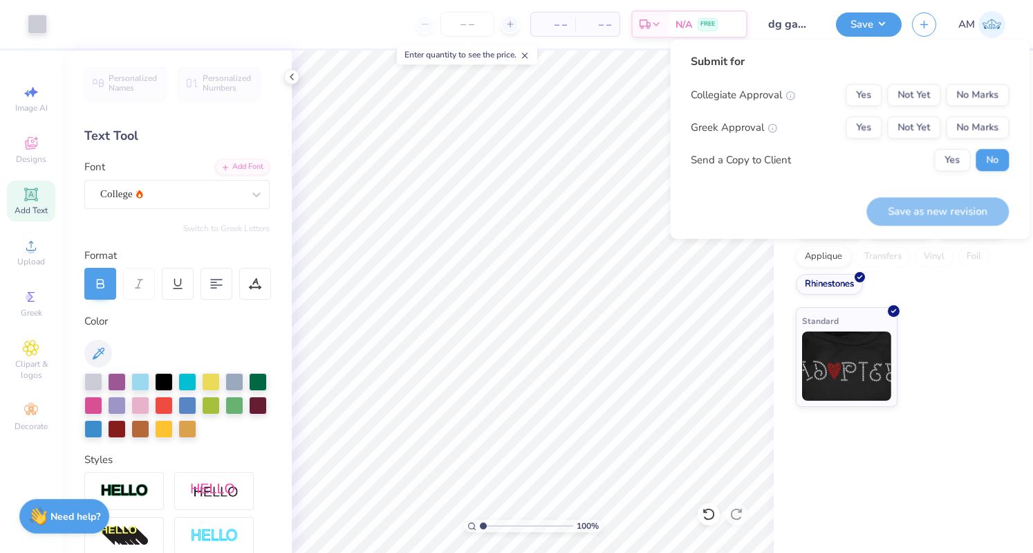
click at [885, 126] on div "Yes Not Yet No Marks" at bounding box center [927, 127] width 163 height 22
click at [916, 138] on button "Not Yet" at bounding box center [913, 127] width 53 height 22
click at [974, 98] on button "No Marks" at bounding box center [977, 95] width 63 height 22
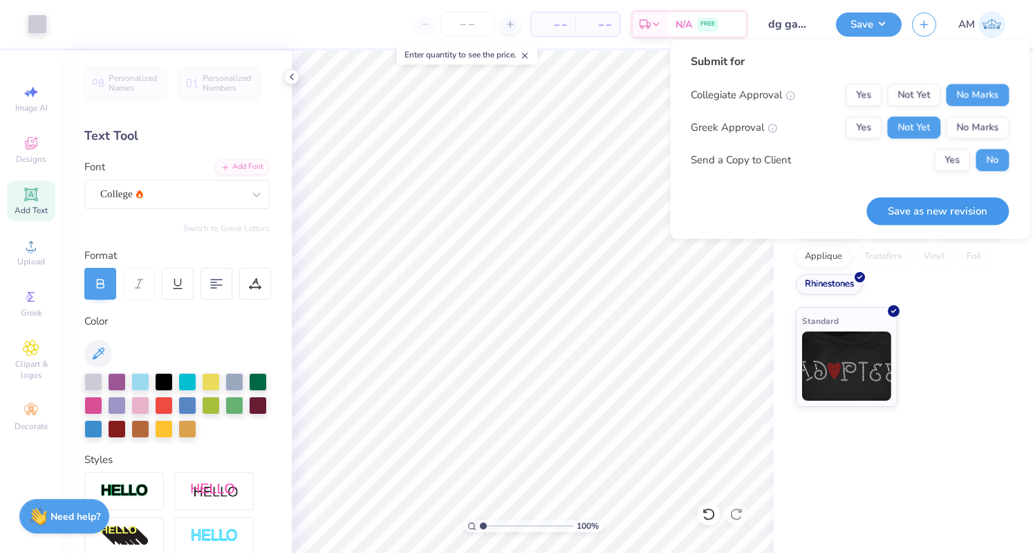
click at [934, 201] on button "Save as new revision" at bounding box center [938, 211] width 142 height 28
click at [474, 24] on input "number" at bounding box center [468, 24] width 54 height 25
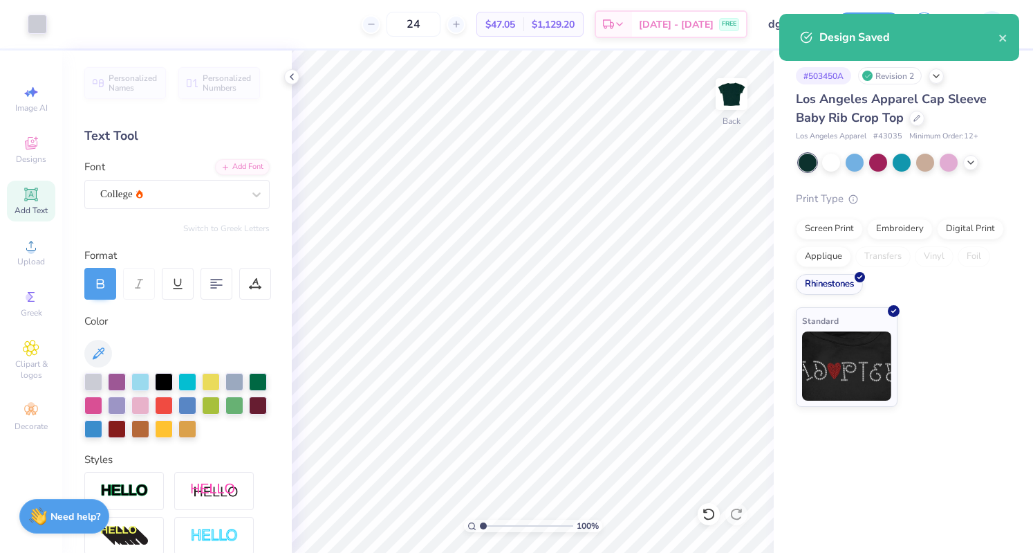
type input "24"
click at [863, 26] on div "Design Saved" at bounding box center [899, 37] width 240 height 47
click at [1011, 34] on div "Design Saved" at bounding box center [899, 37] width 240 height 47
click at [1007, 37] on icon "close" at bounding box center [1004, 38] width 10 height 11
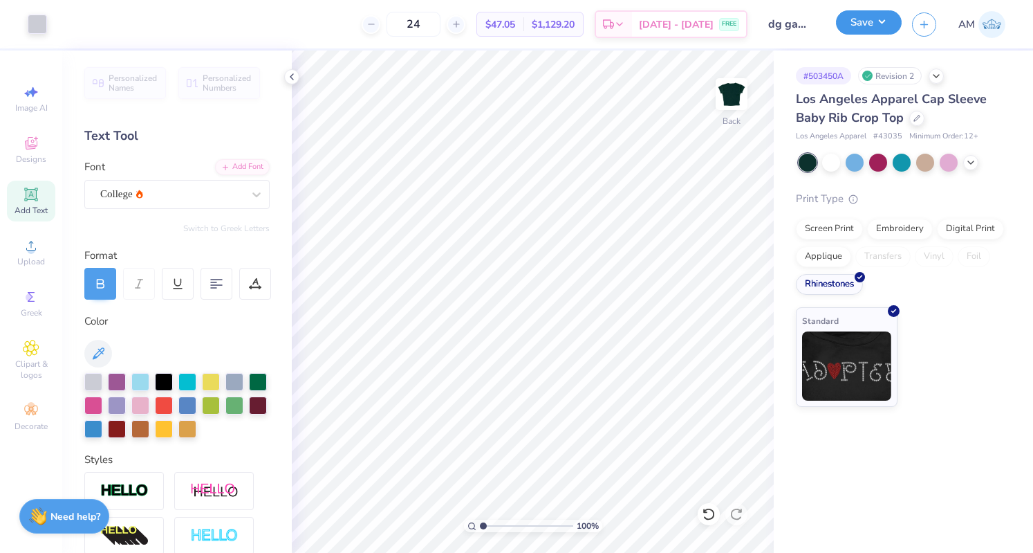
click at [874, 23] on button "Save" at bounding box center [869, 22] width 66 height 24
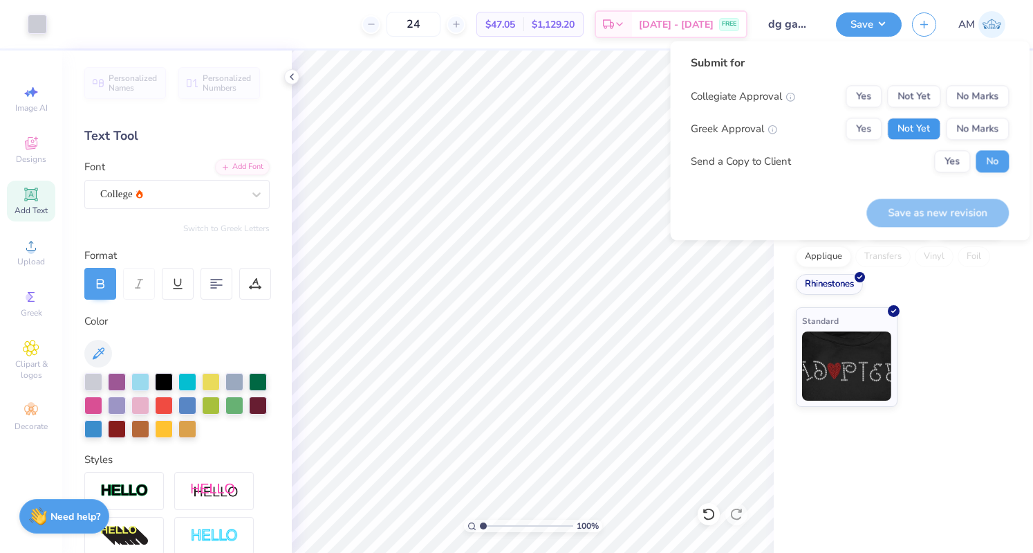
click at [910, 133] on button "Not Yet" at bounding box center [913, 129] width 53 height 22
click at [980, 89] on button "No Marks" at bounding box center [977, 96] width 63 height 22
click at [939, 214] on button "Save as new revision" at bounding box center [938, 212] width 142 height 28
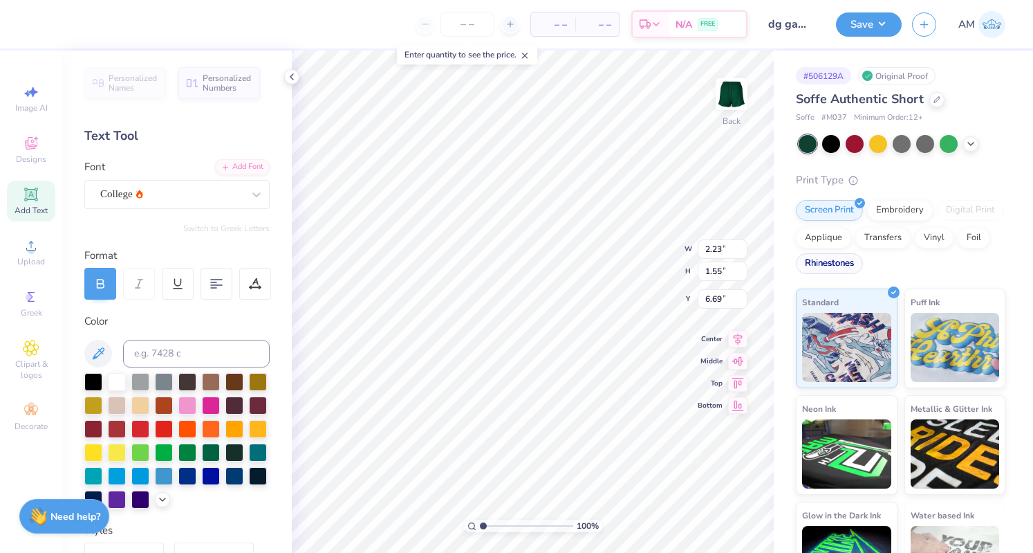
click at [863, 267] on div "Rhinestones" at bounding box center [829, 263] width 67 height 21
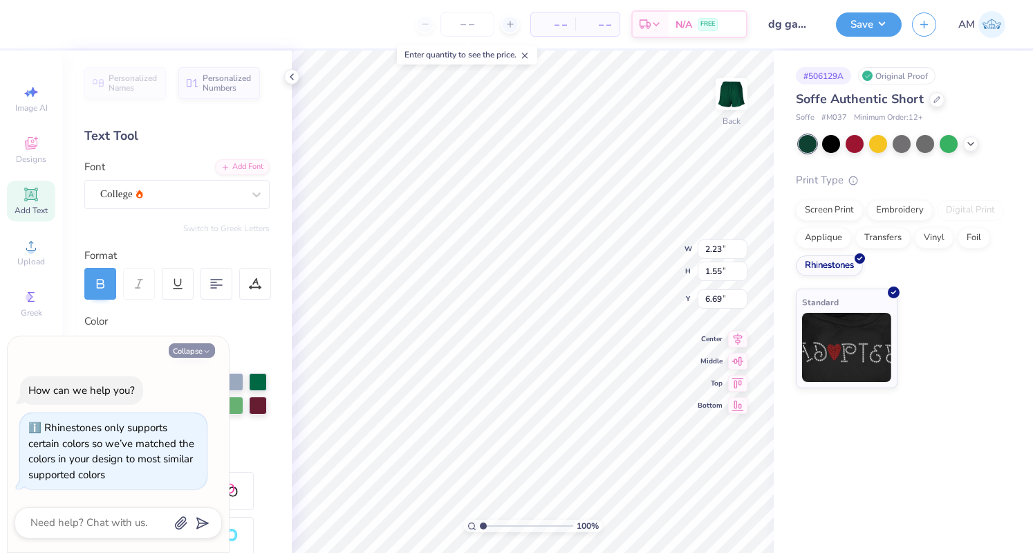
click at [183, 349] on button "Collapse" at bounding box center [192, 350] width 46 height 15
type textarea "x"
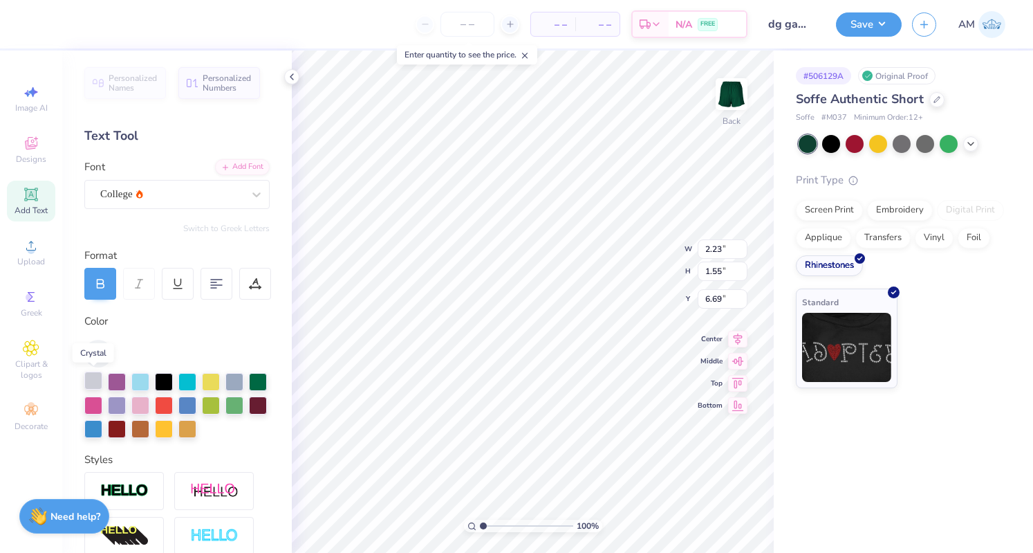
click at [89, 385] on div at bounding box center [93, 380] width 18 height 18
click at [864, 27] on button "Save" at bounding box center [869, 22] width 66 height 24
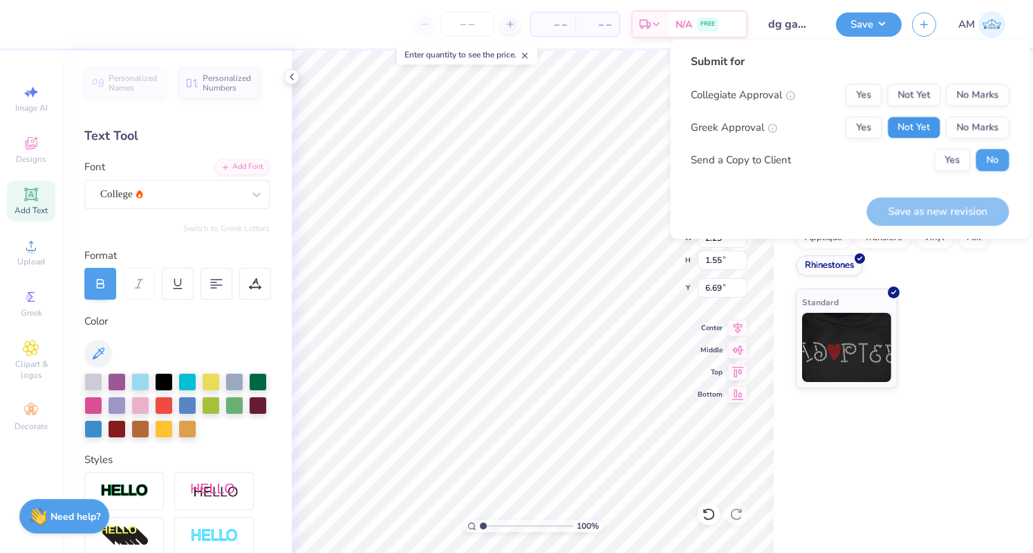
click at [921, 122] on button "Not Yet" at bounding box center [913, 127] width 53 height 22
click at [970, 90] on button "No Marks" at bounding box center [977, 95] width 63 height 22
click at [950, 216] on button "Save as new revision" at bounding box center [938, 211] width 142 height 28
click at [474, 21] on input "number" at bounding box center [468, 24] width 54 height 25
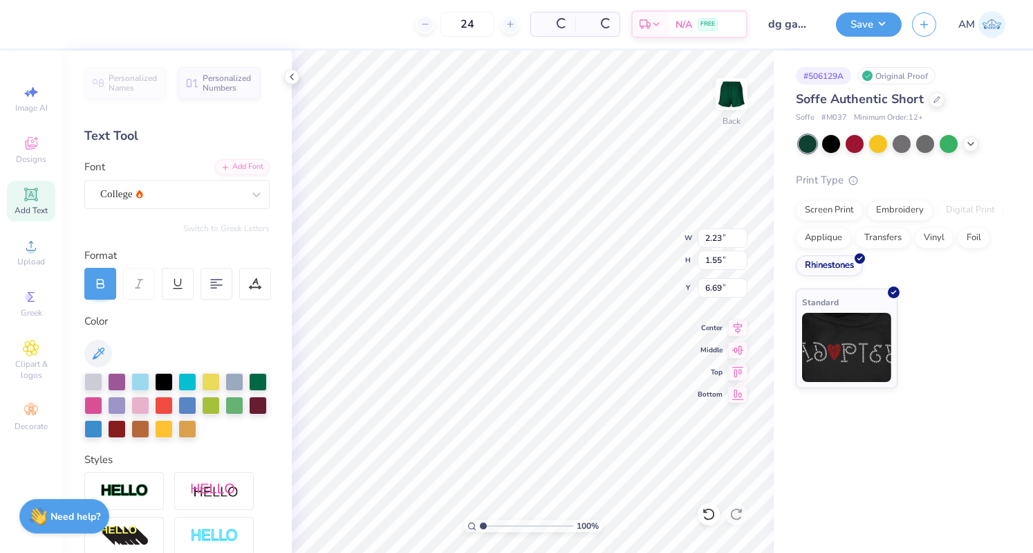
type input "24"
click at [882, 8] on div "Save AM" at bounding box center [934, 24] width 197 height 48
click at [888, 24] on button "Save" at bounding box center [869, 22] width 66 height 24
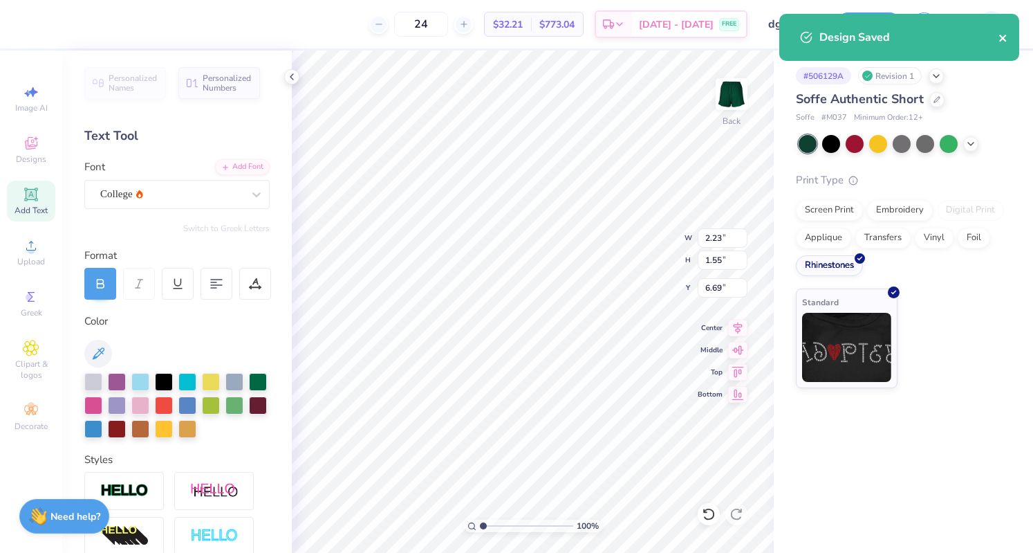
click at [1005, 37] on icon "close" at bounding box center [1004, 38] width 10 height 11
